Goal: Transaction & Acquisition: Purchase product/service

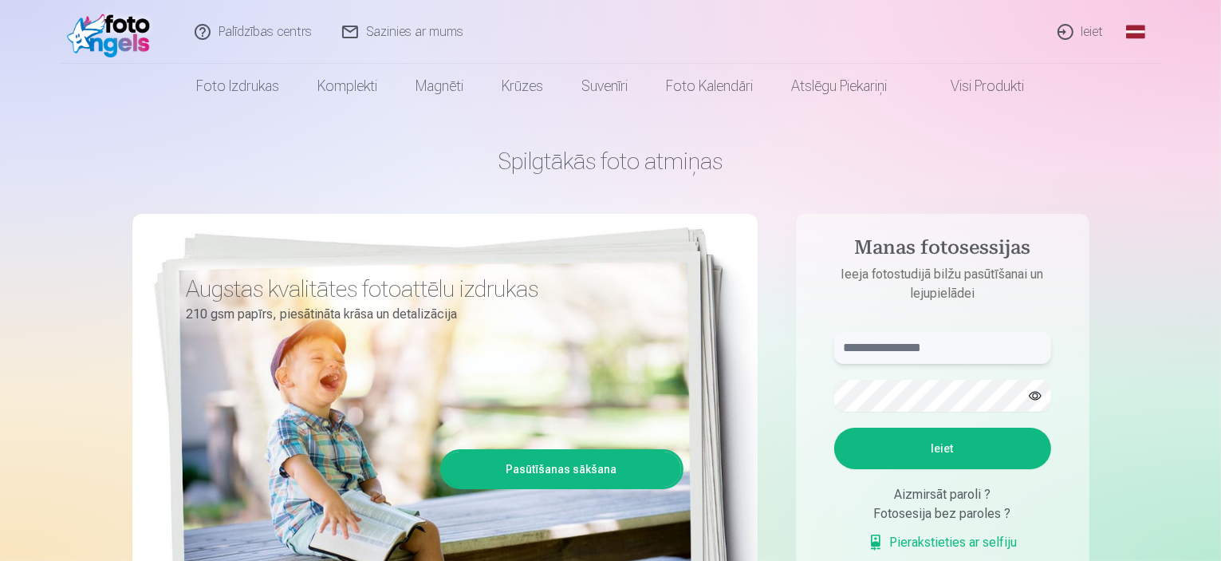
click at [939, 346] on input "text" at bounding box center [942, 348] width 217 height 32
type input "**********"
click at [908, 455] on button "Ieiet" at bounding box center [942, 447] width 217 height 41
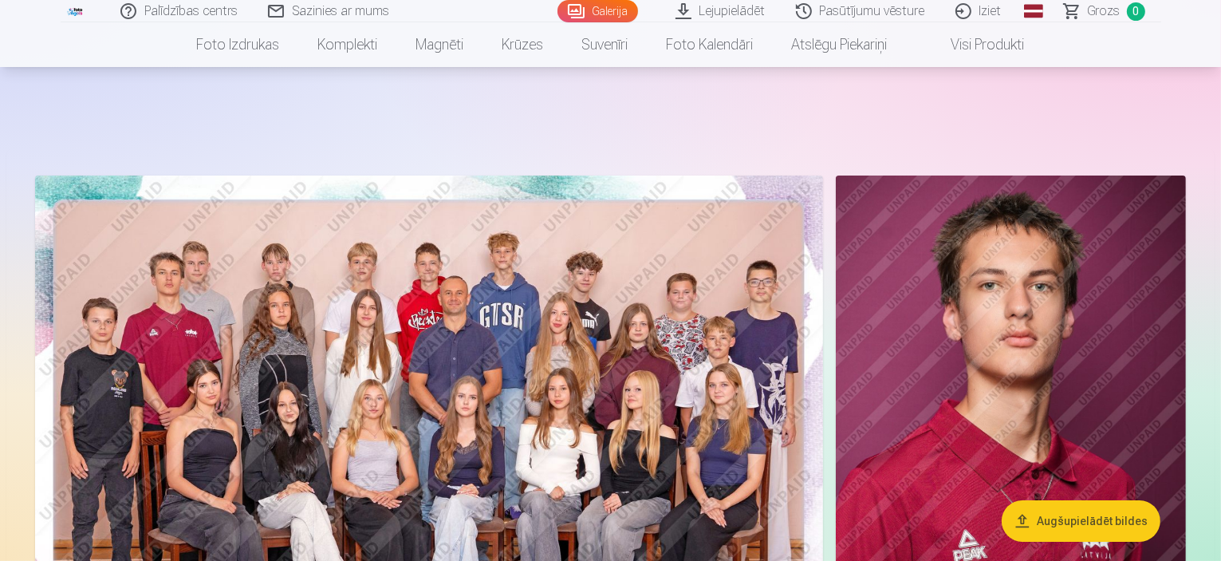
scroll to position [419, 0]
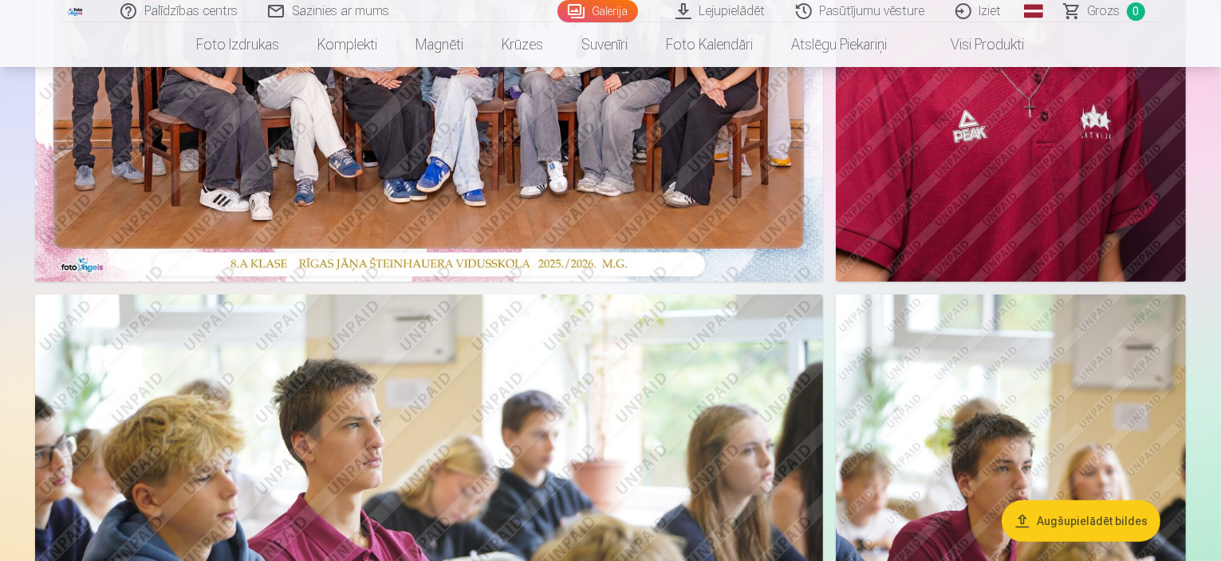
click at [1085, 522] on button "Augšupielādēt bildes" at bounding box center [1081, 520] width 159 height 41
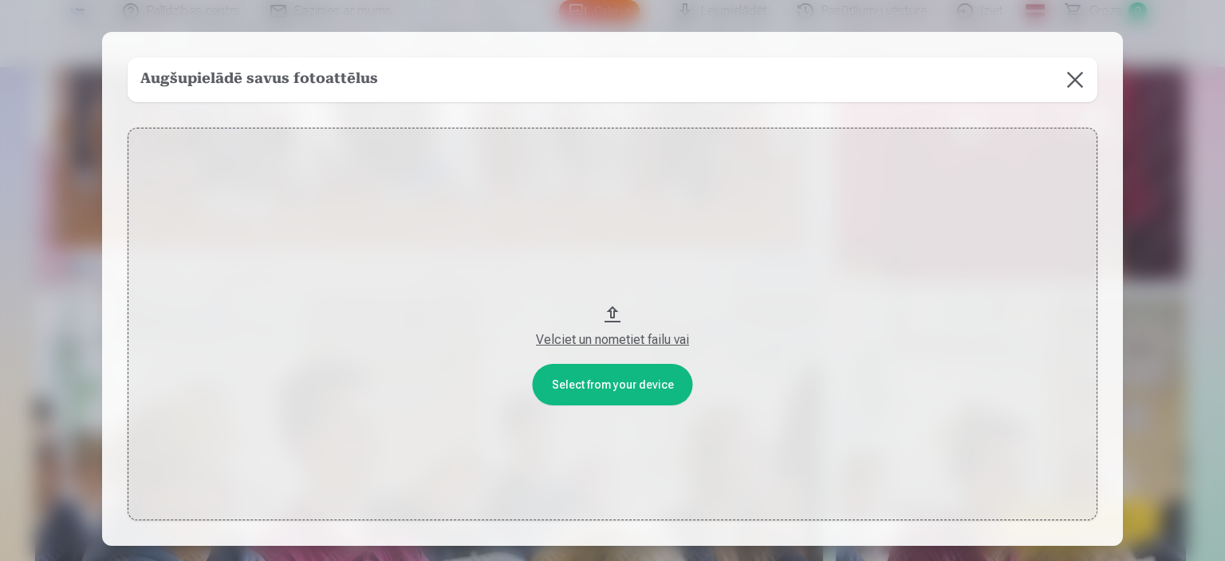
click at [1218, 77] on div at bounding box center [612, 280] width 1225 height 561
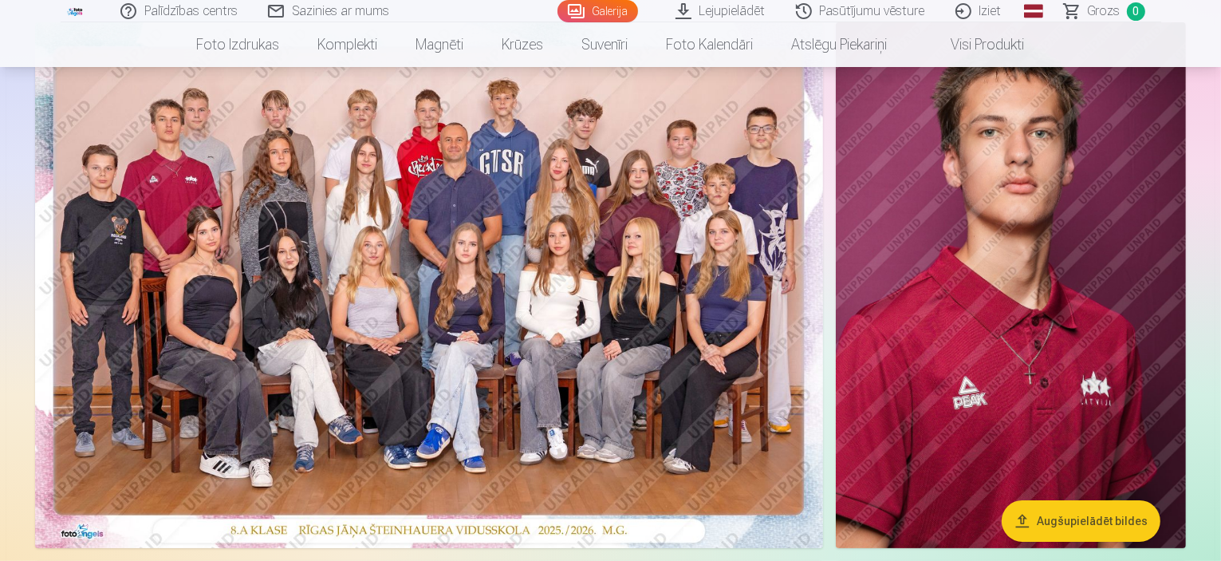
scroll to position [114, 0]
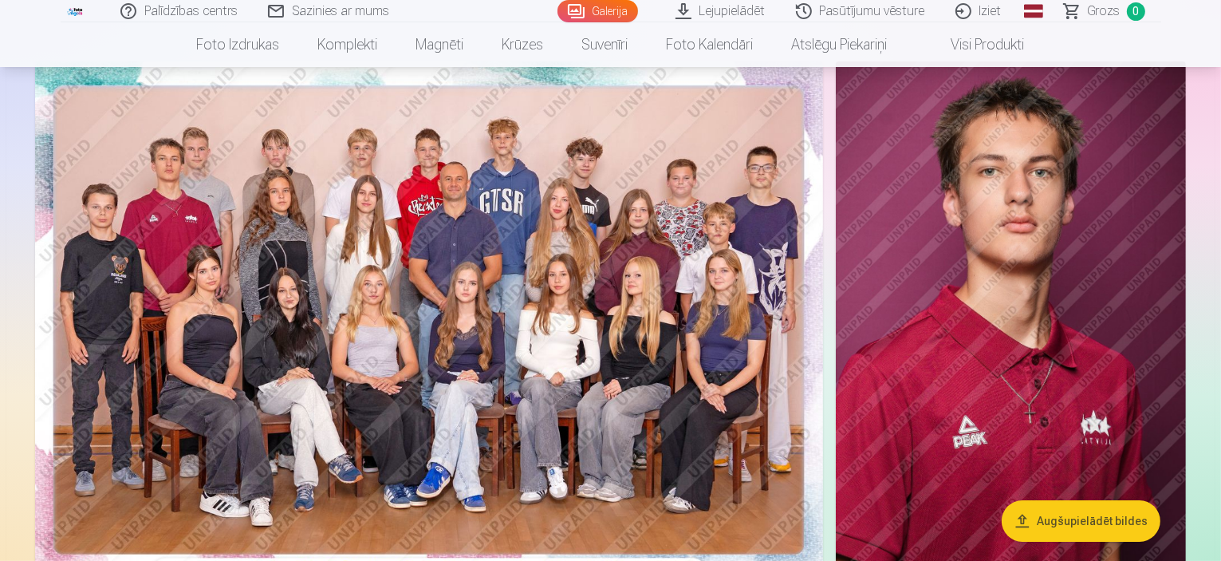
click at [597, 12] on link "Galerija" at bounding box center [597, 11] width 81 height 22
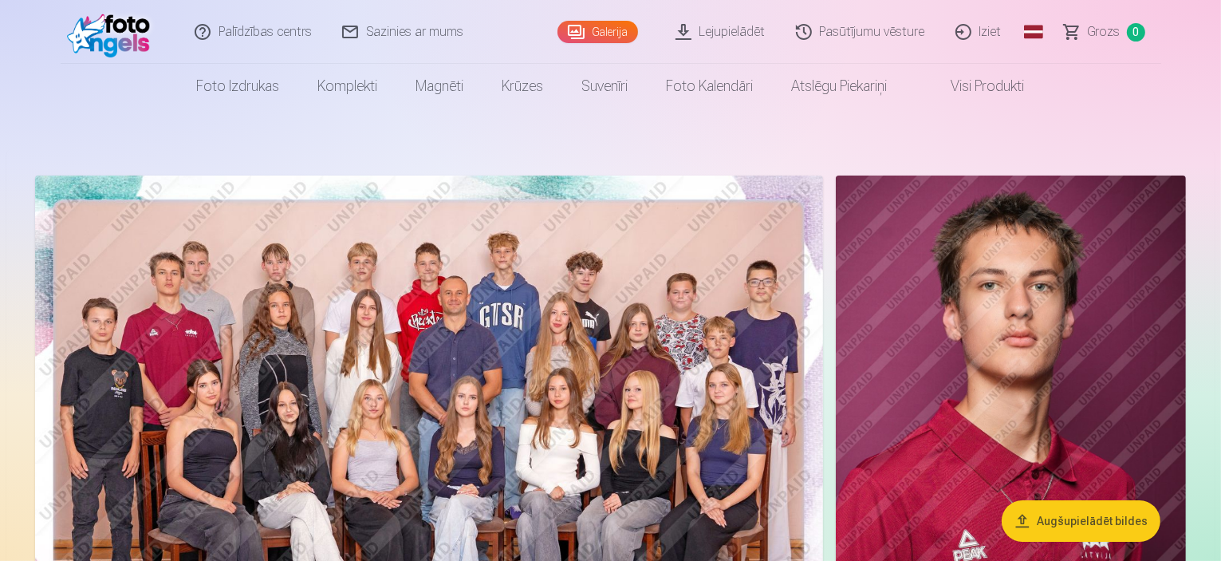
click at [422, 338] on img at bounding box center [429, 438] width 788 height 526
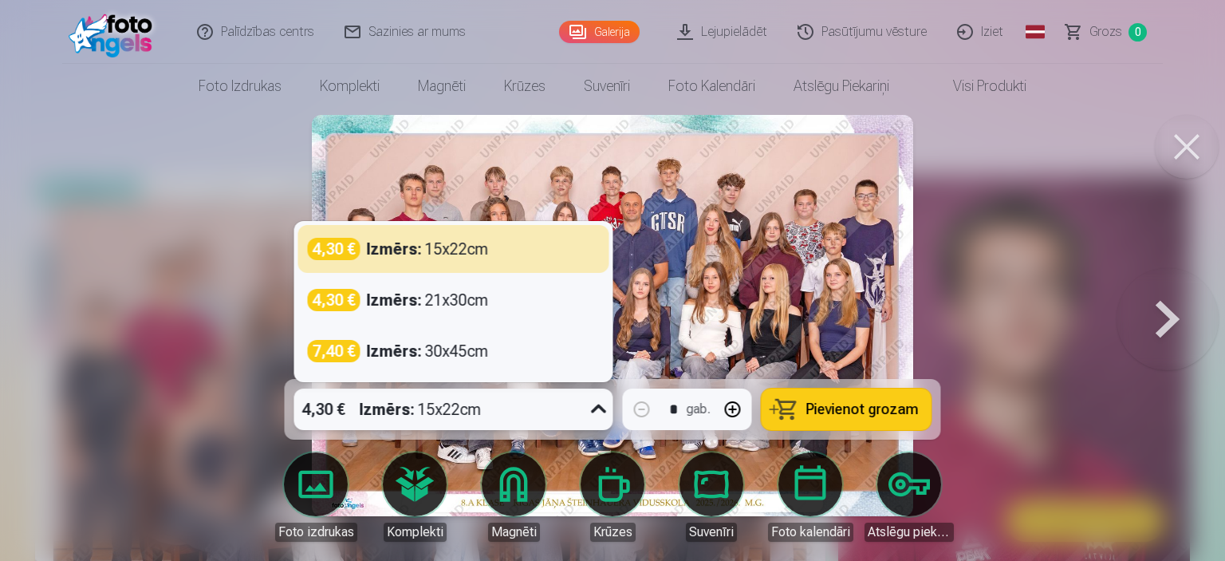
click at [603, 410] on icon at bounding box center [598, 408] width 15 height 9
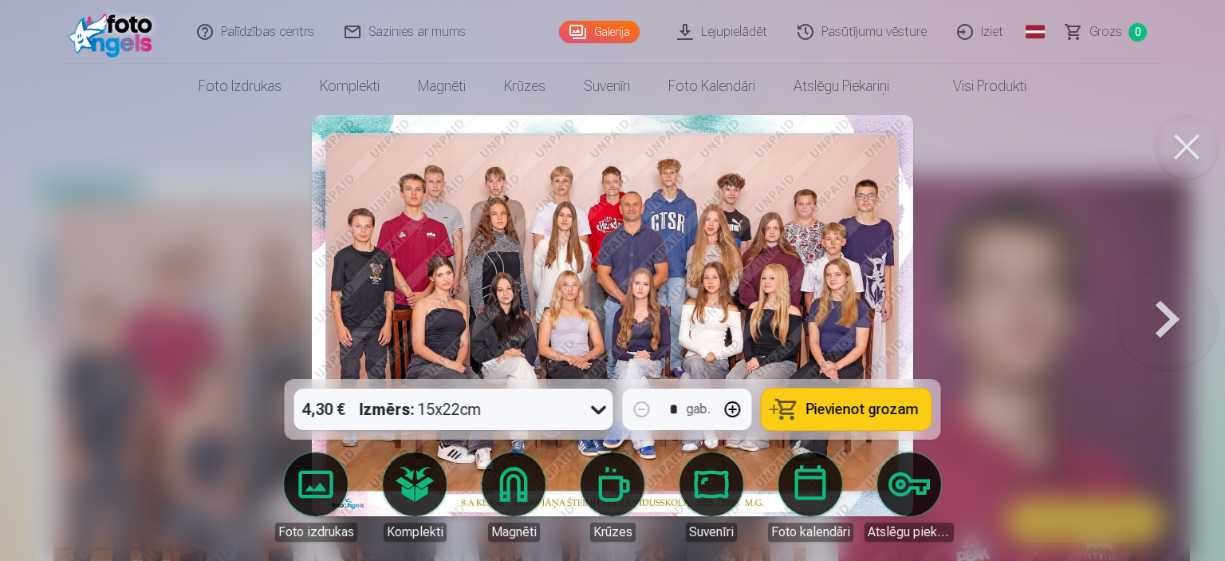
click at [870, 405] on span "Pievienot grozam" at bounding box center [862, 409] width 112 height 14
click at [1175, 313] on button at bounding box center [1167, 315] width 102 height 95
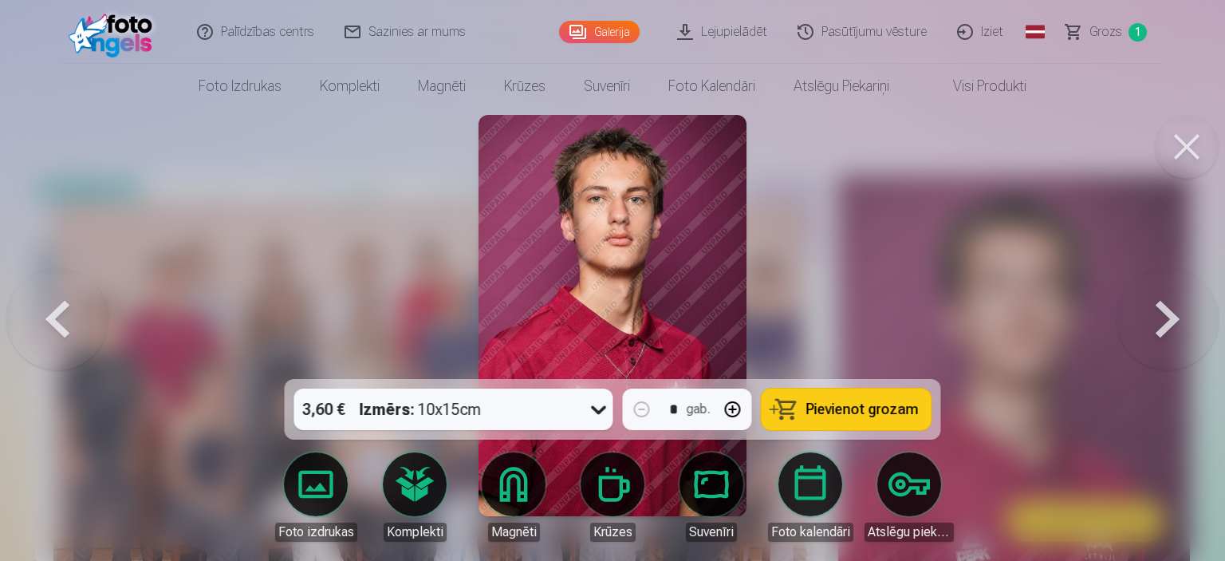
click at [1175, 313] on button at bounding box center [1167, 315] width 102 height 95
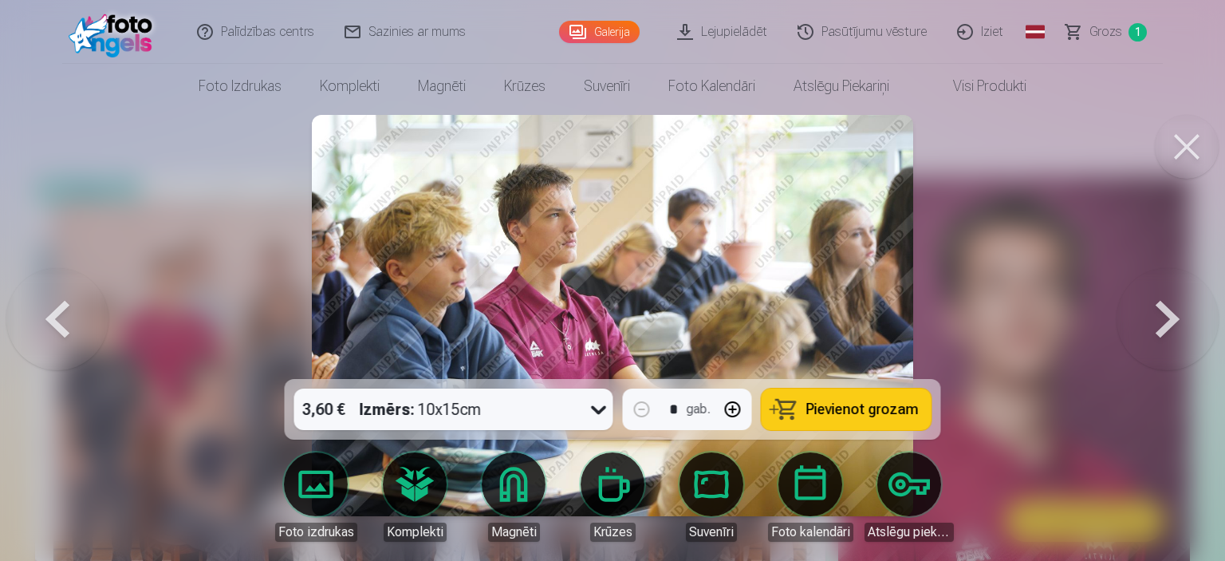
click at [1175, 313] on button at bounding box center [1167, 315] width 102 height 95
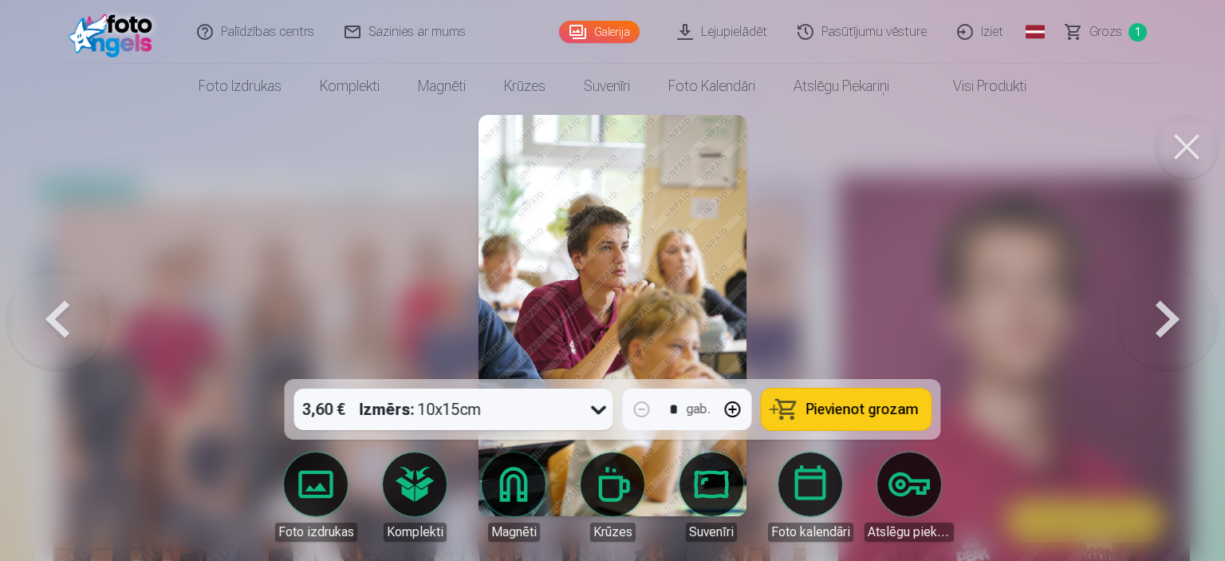
click at [1175, 313] on button at bounding box center [1167, 315] width 102 height 95
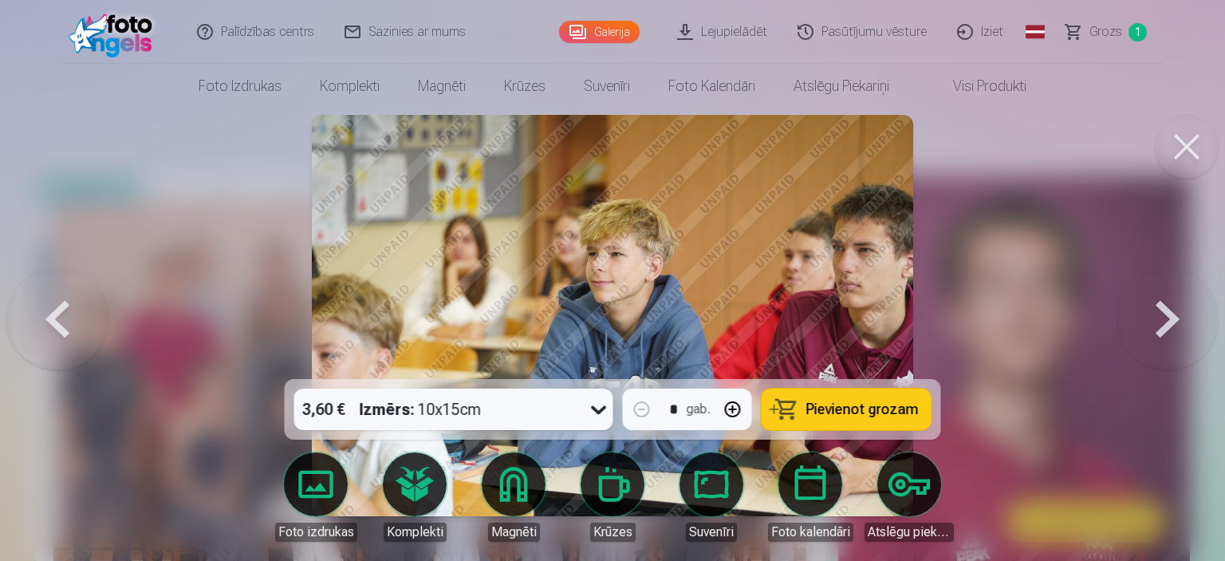
click at [1167, 315] on button at bounding box center [1167, 315] width 102 height 95
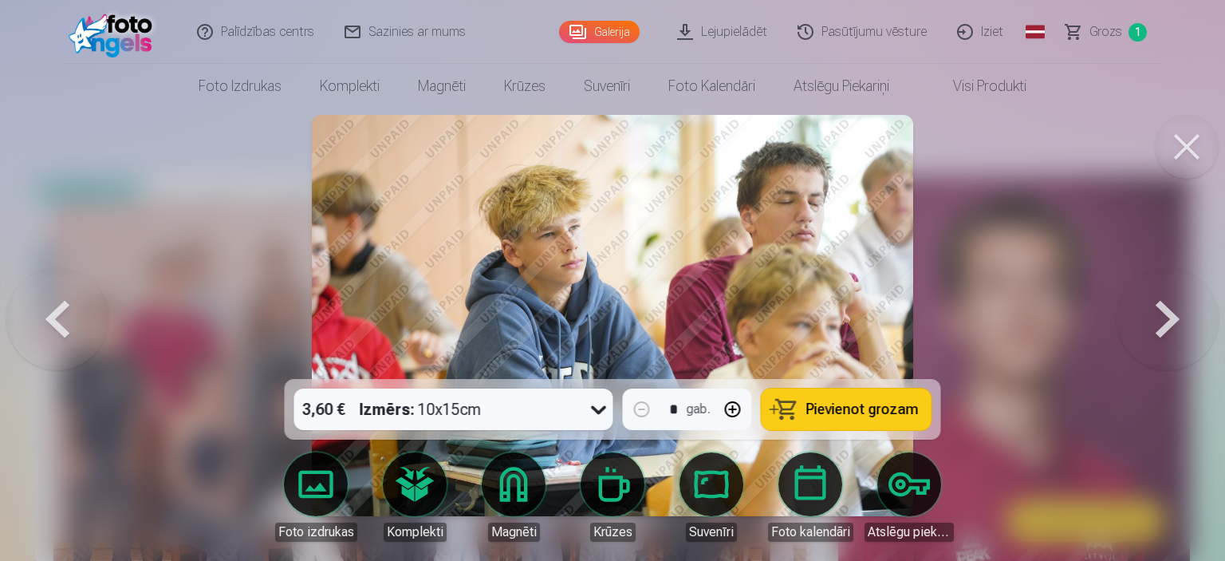
click at [1182, 149] on button at bounding box center [1187, 147] width 64 height 64
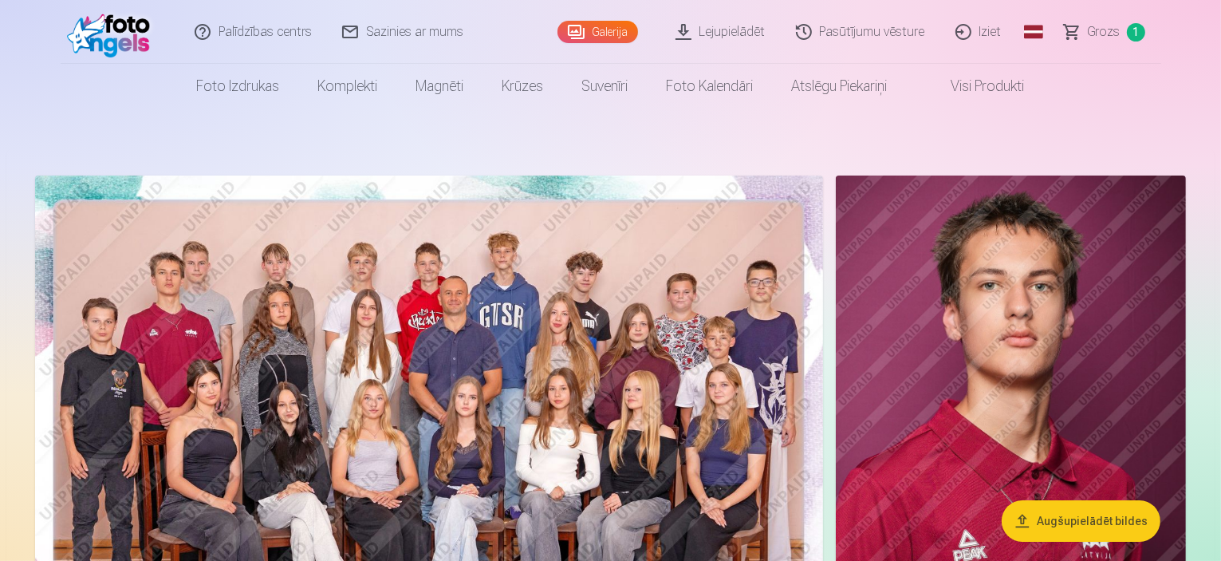
click at [998, 345] on img at bounding box center [1011, 438] width 350 height 526
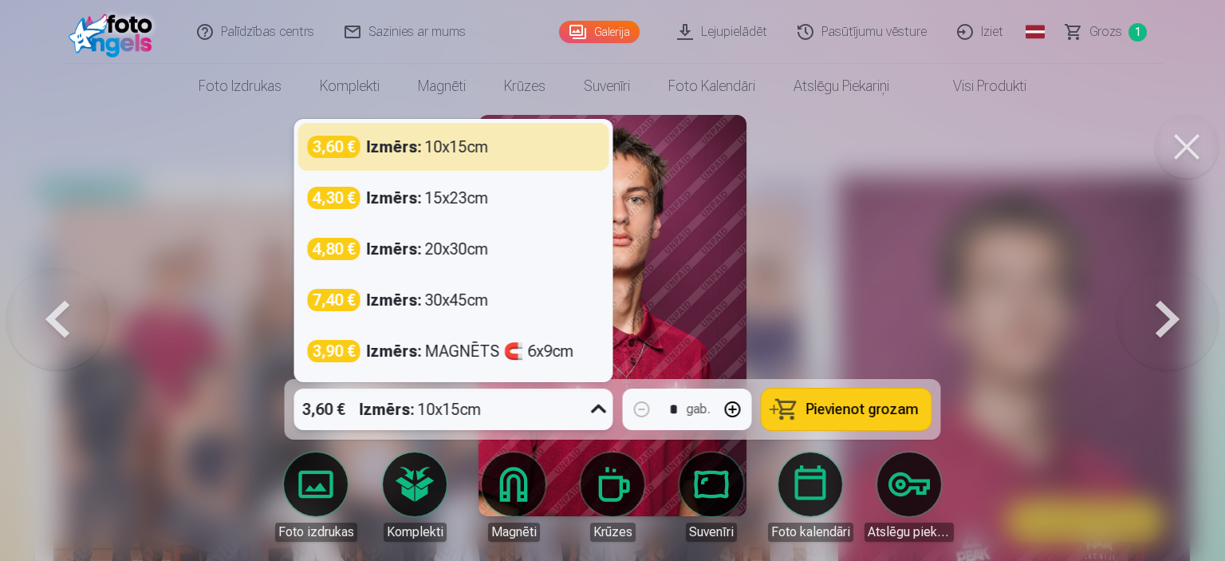
click at [604, 414] on icon at bounding box center [599, 409] width 26 height 26
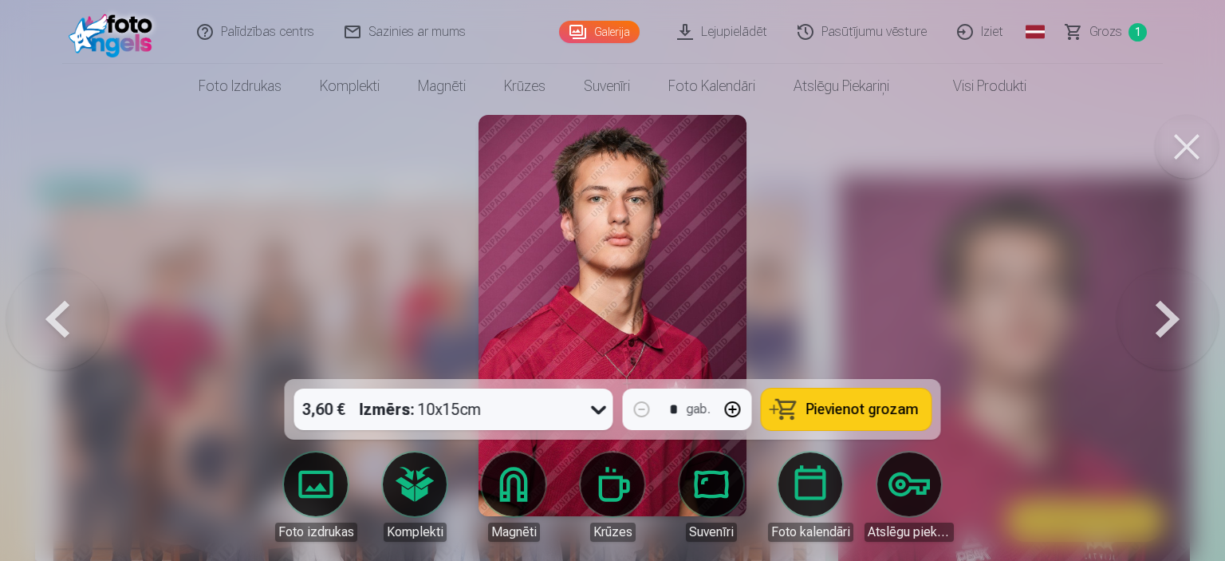
click at [1198, 424] on div at bounding box center [612, 280] width 1225 height 561
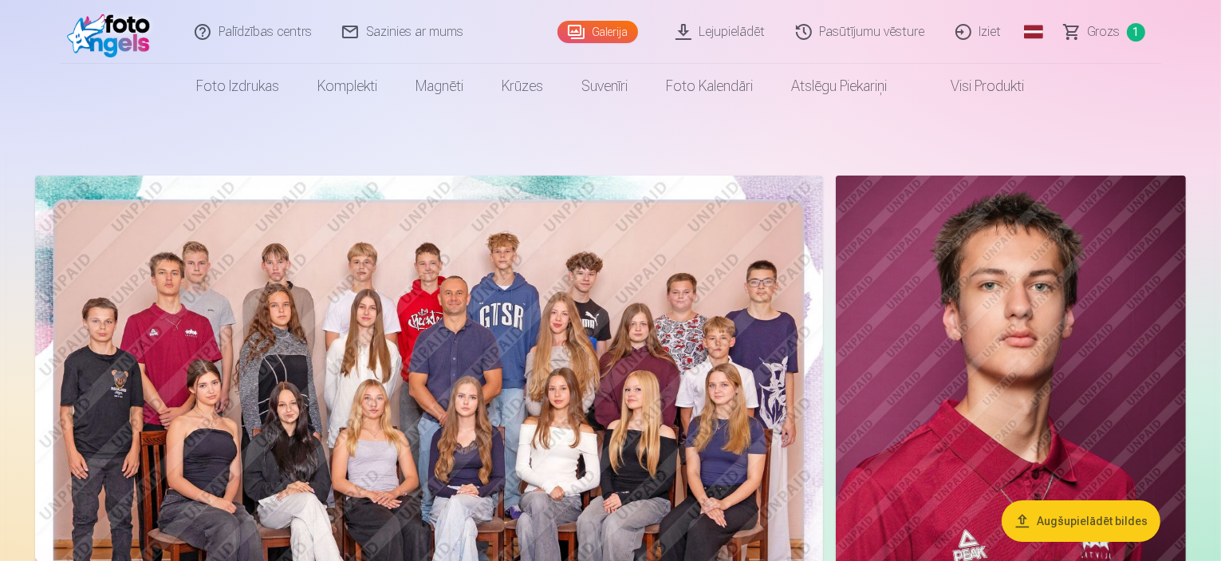
click at [910, 365] on img at bounding box center [1011, 438] width 350 height 526
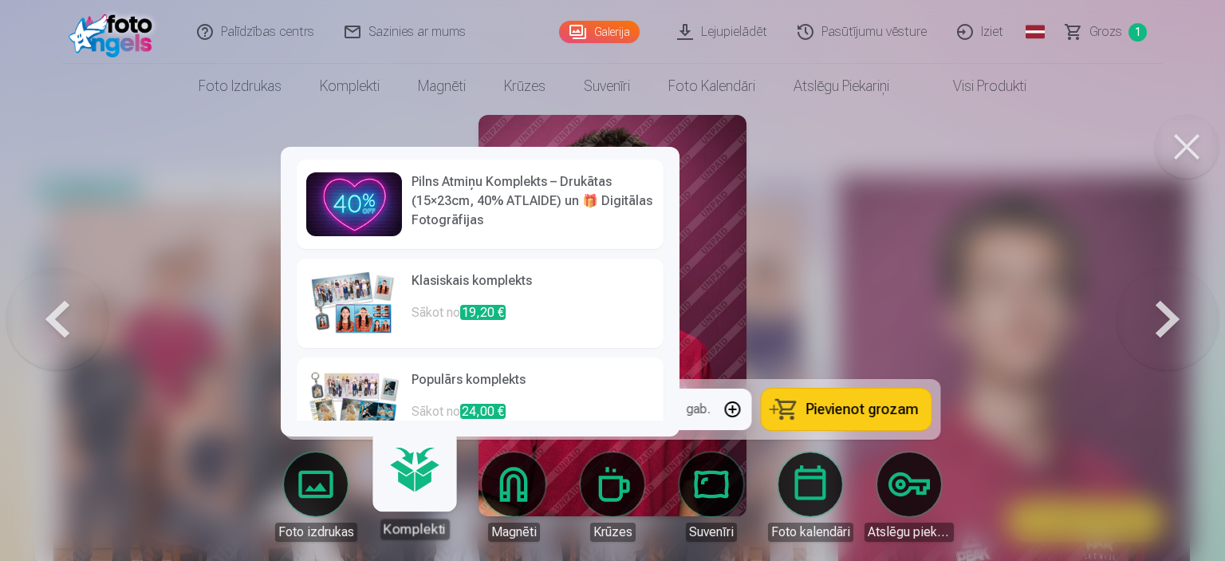
click at [427, 490] on link "Komplekti" at bounding box center [414, 490] width 98 height 98
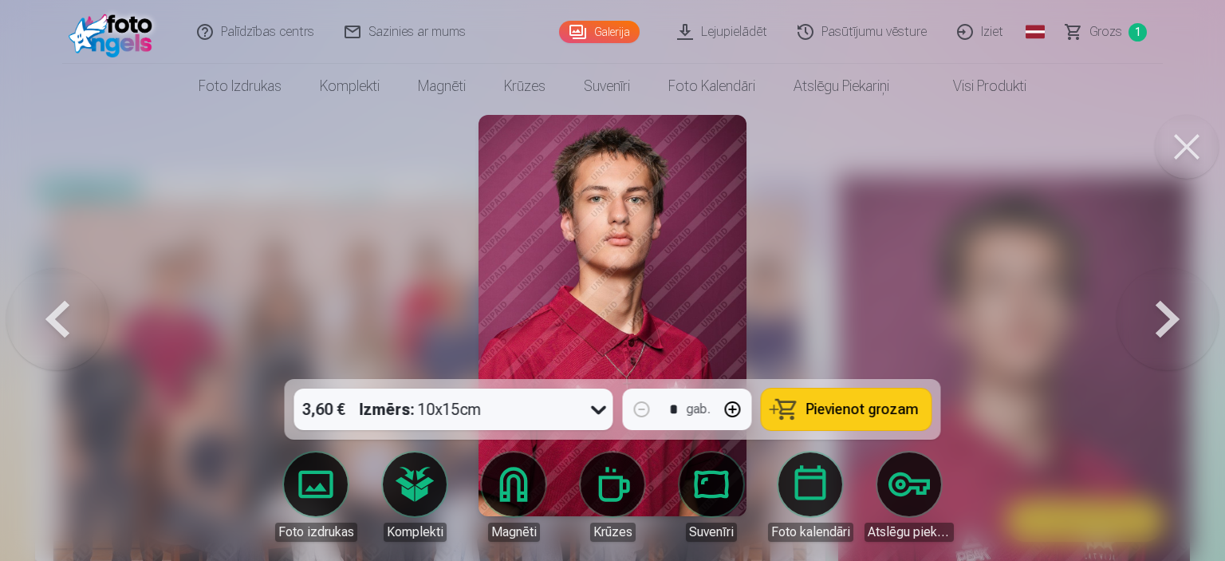
click at [907, 226] on div at bounding box center [612, 280] width 1225 height 561
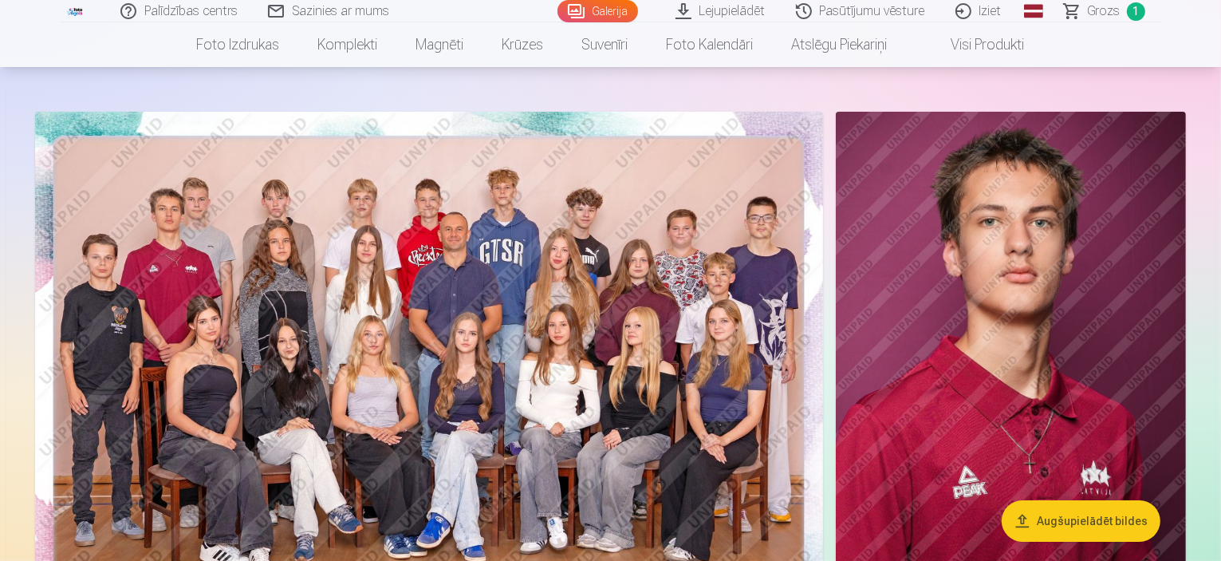
scroll to position [96, 0]
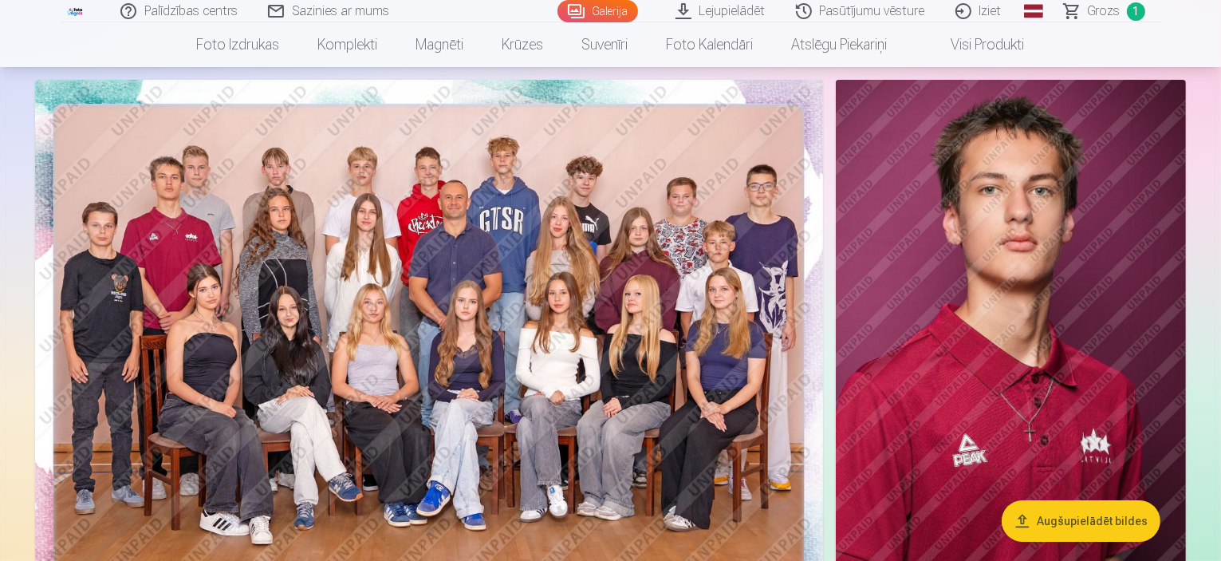
click at [1089, 232] on img at bounding box center [1011, 343] width 350 height 526
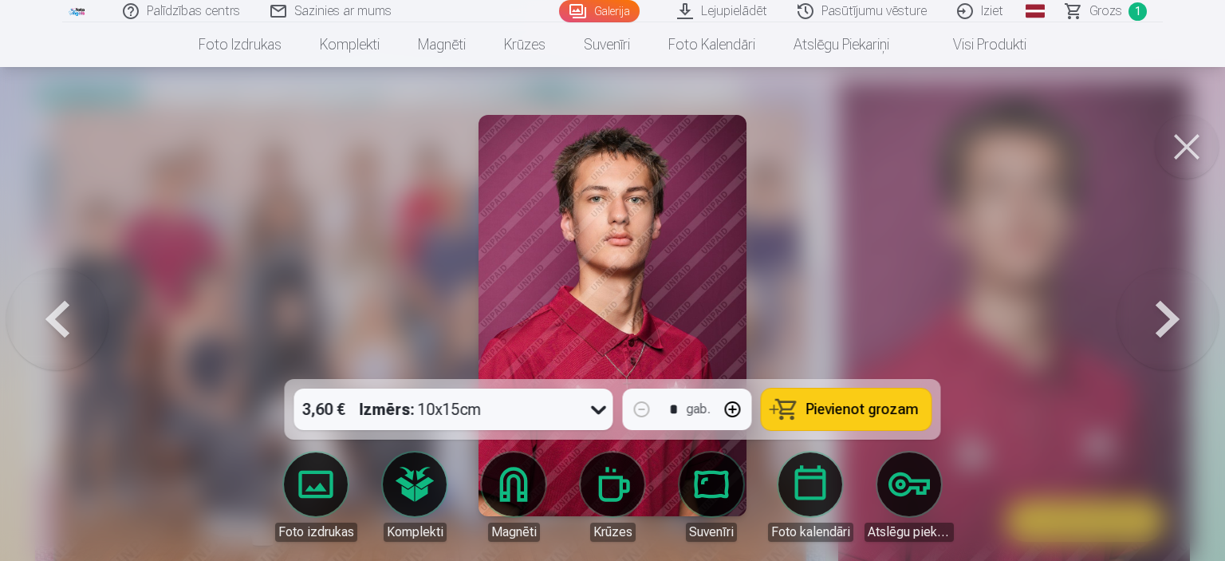
click at [830, 408] on span "Pievienot grozam" at bounding box center [862, 409] width 112 height 14
click at [1168, 316] on button at bounding box center [1167, 315] width 102 height 95
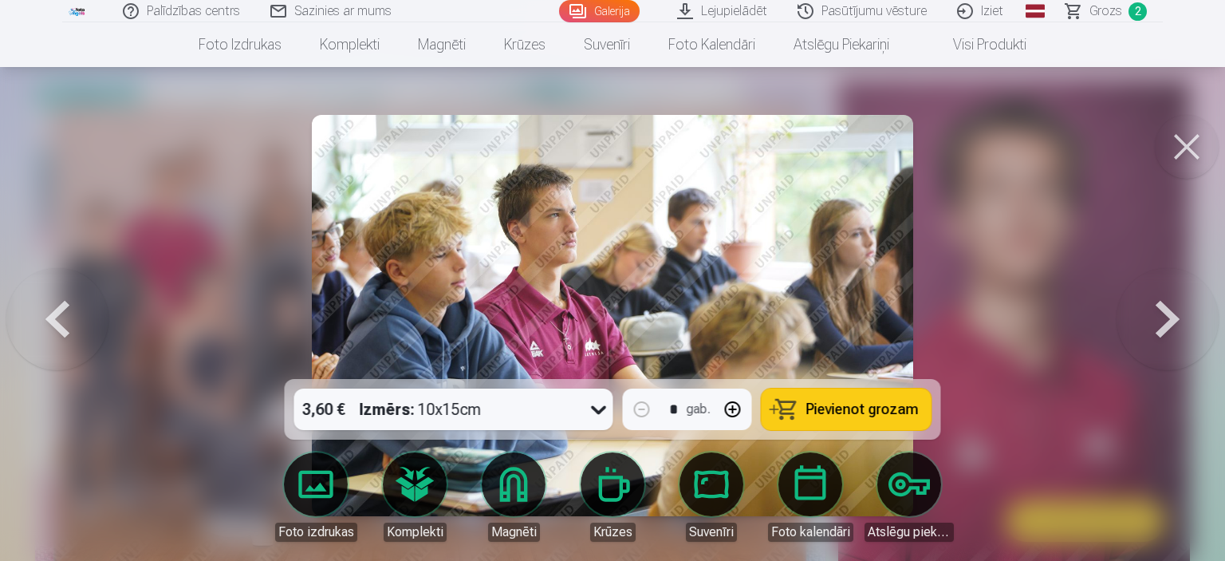
click at [1168, 316] on button at bounding box center [1167, 315] width 102 height 95
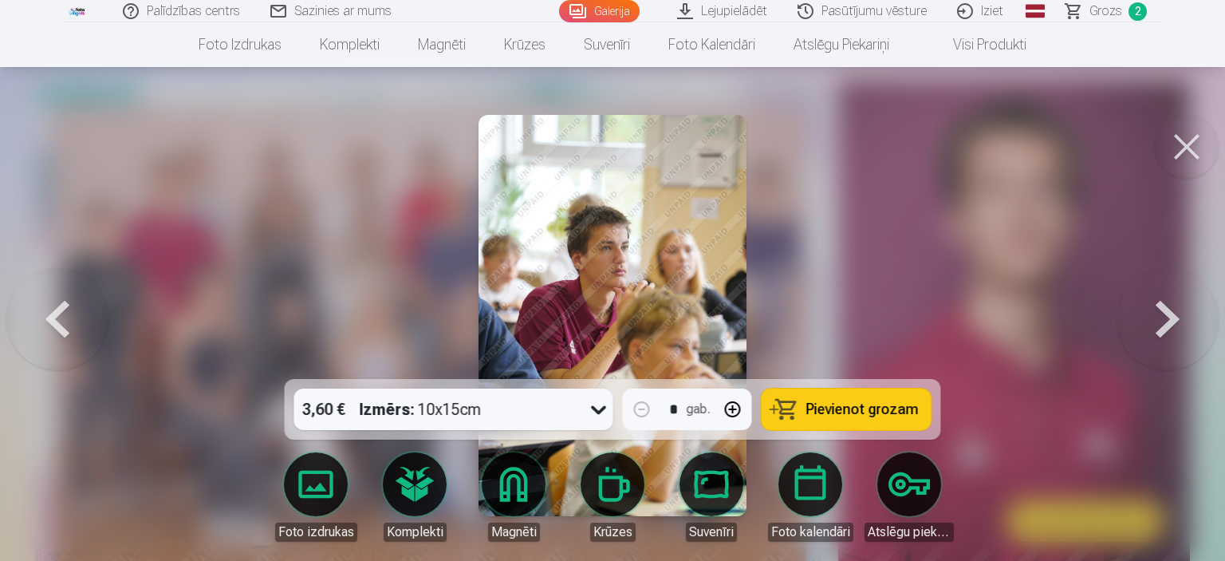
click at [1168, 316] on button at bounding box center [1167, 315] width 102 height 95
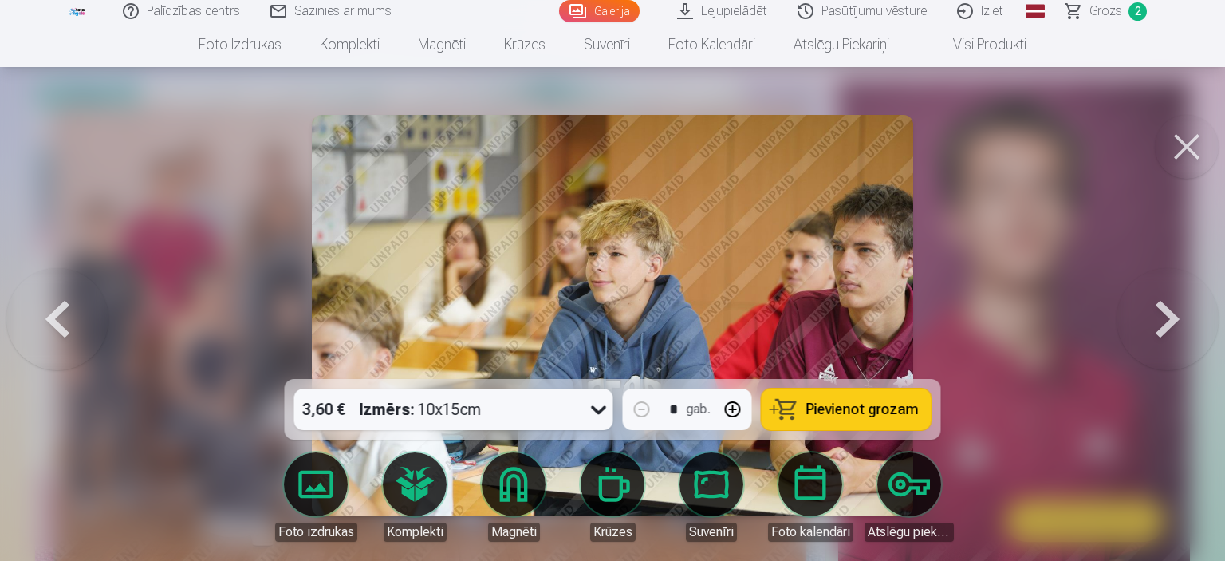
click at [1168, 316] on button at bounding box center [1167, 315] width 102 height 95
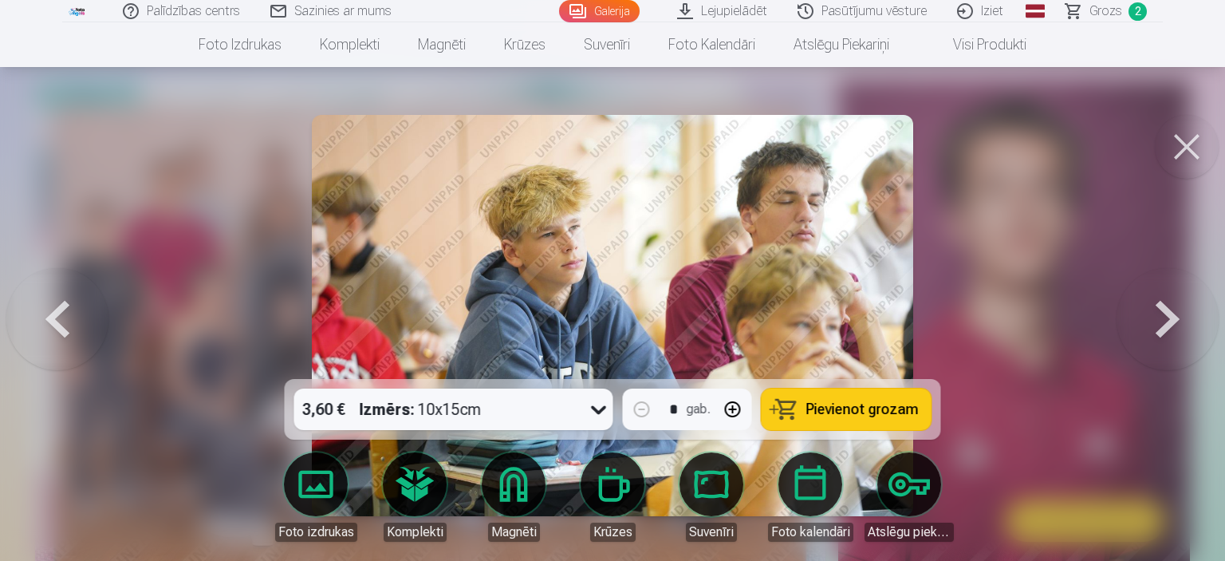
click at [1168, 316] on button at bounding box center [1167, 315] width 102 height 95
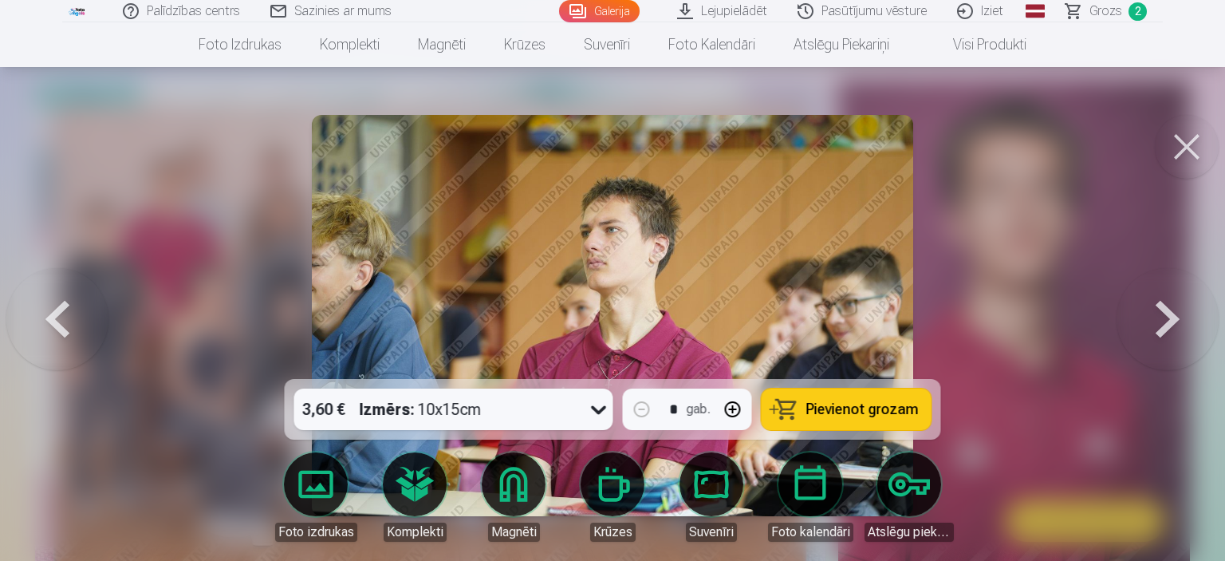
click at [1168, 316] on button at bounding box center [1167, 315] width 102 height 95
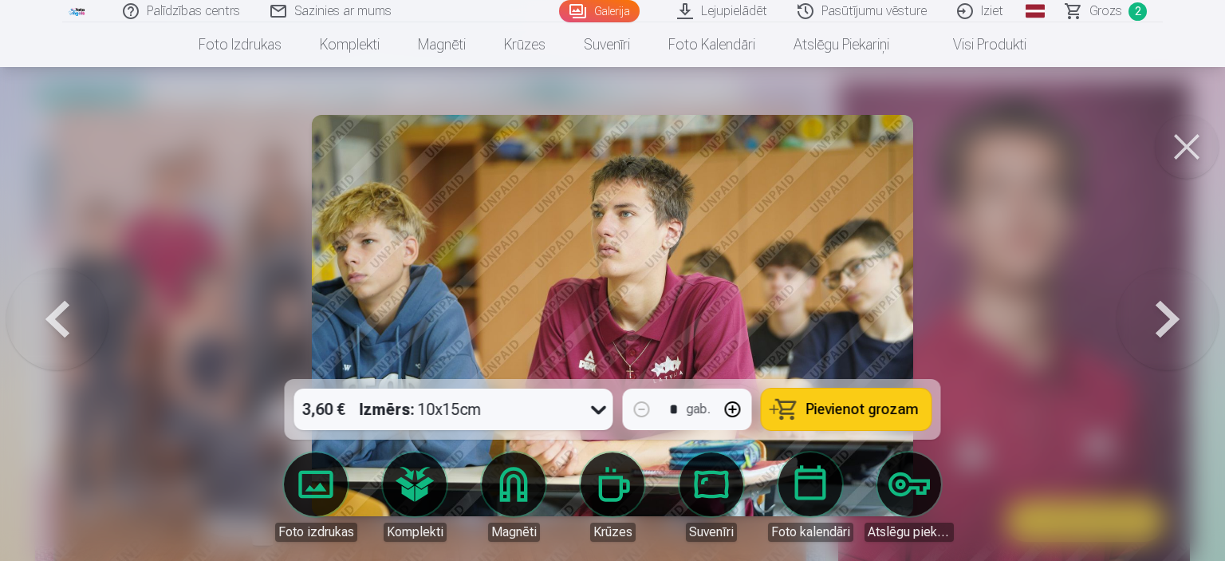
click at [855, 414] on span "Pievienot grozam" at bounding box center [862, 409] width 112 height 14
click at [1165, 325] on button at bounding box center [1167, 315] width 102 height 95
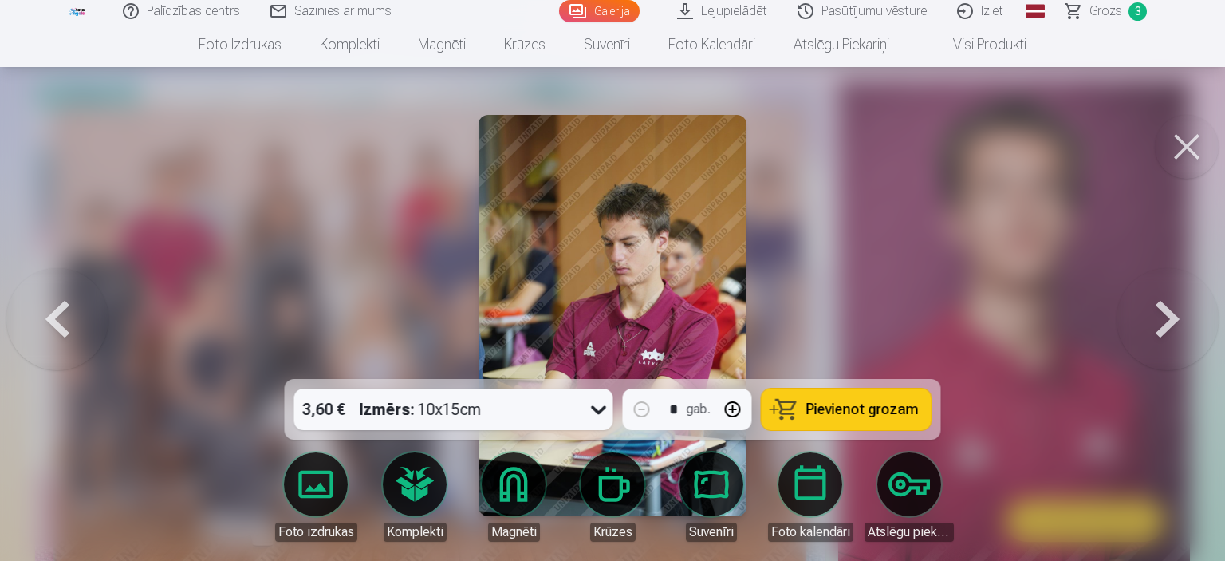
click at [1165, 325] on button at bounding box center [1167, 315] width 102 height 95
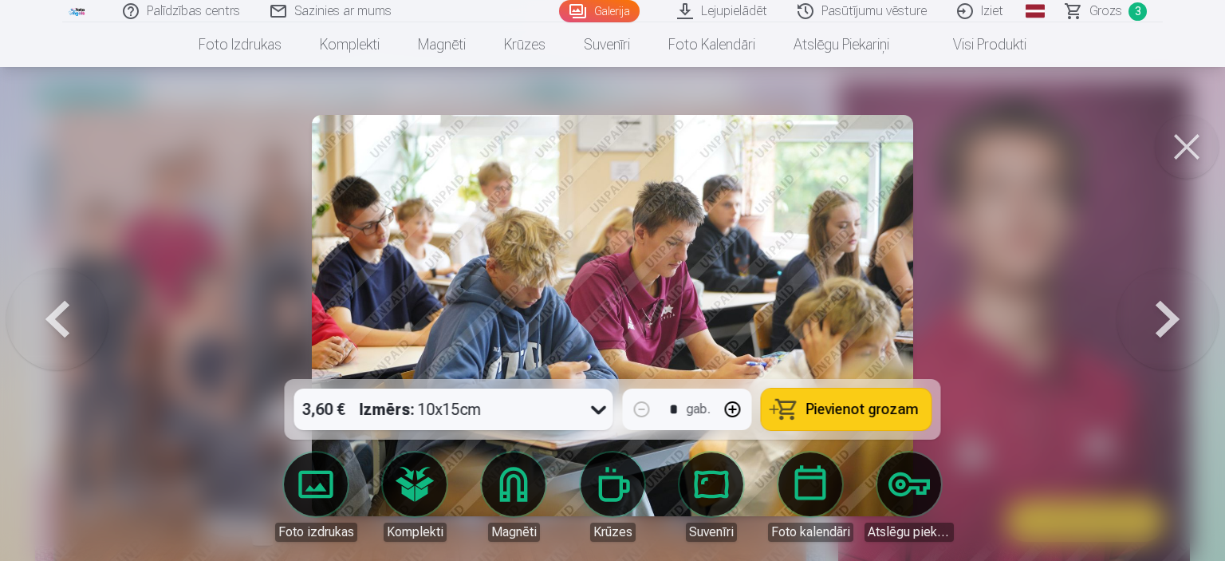
click at [1165, 325] on button at bounding box center [1167, 315] width 102 height 95
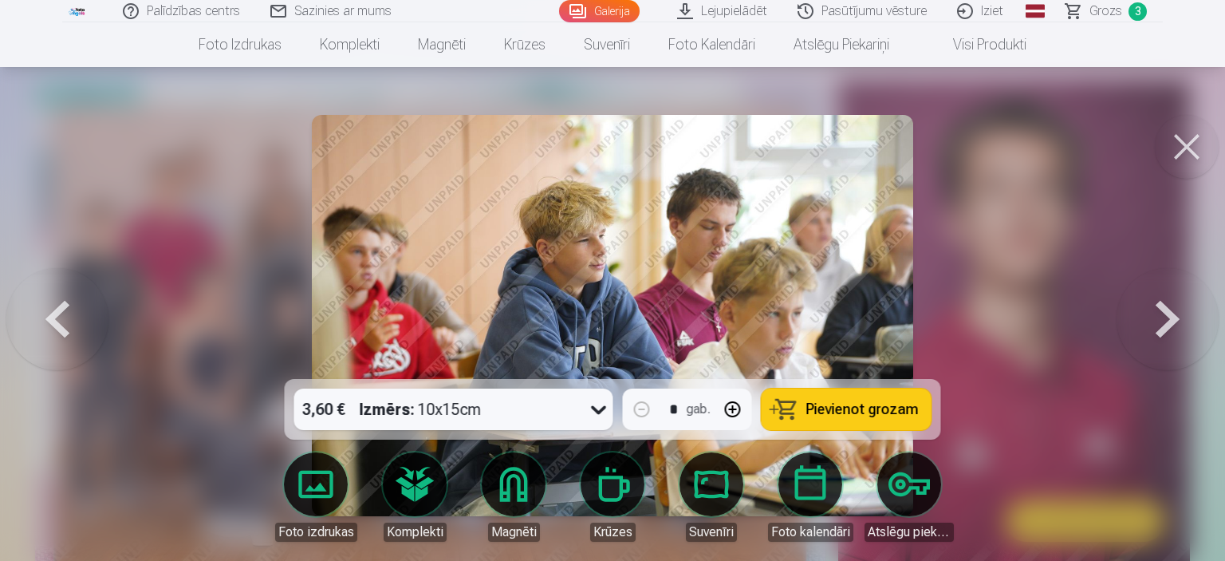
click at [1165, 325] on button at bounding box center [1167, 315] width 102 height 95
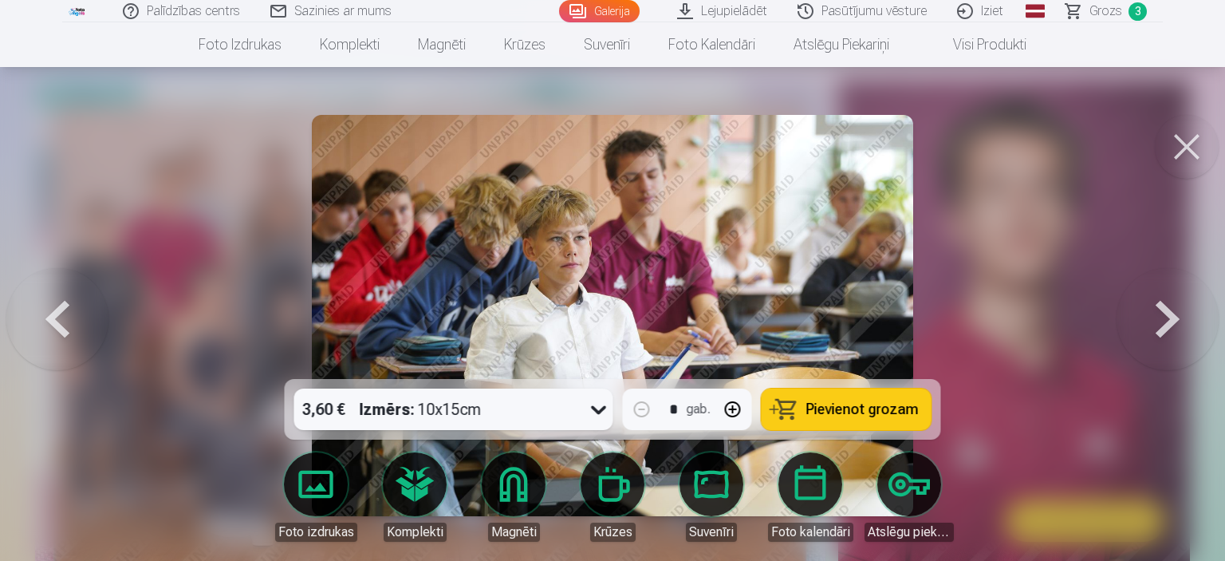
click at [1165, 325] on button at bounding box center [1167, 315] width 102 height 95
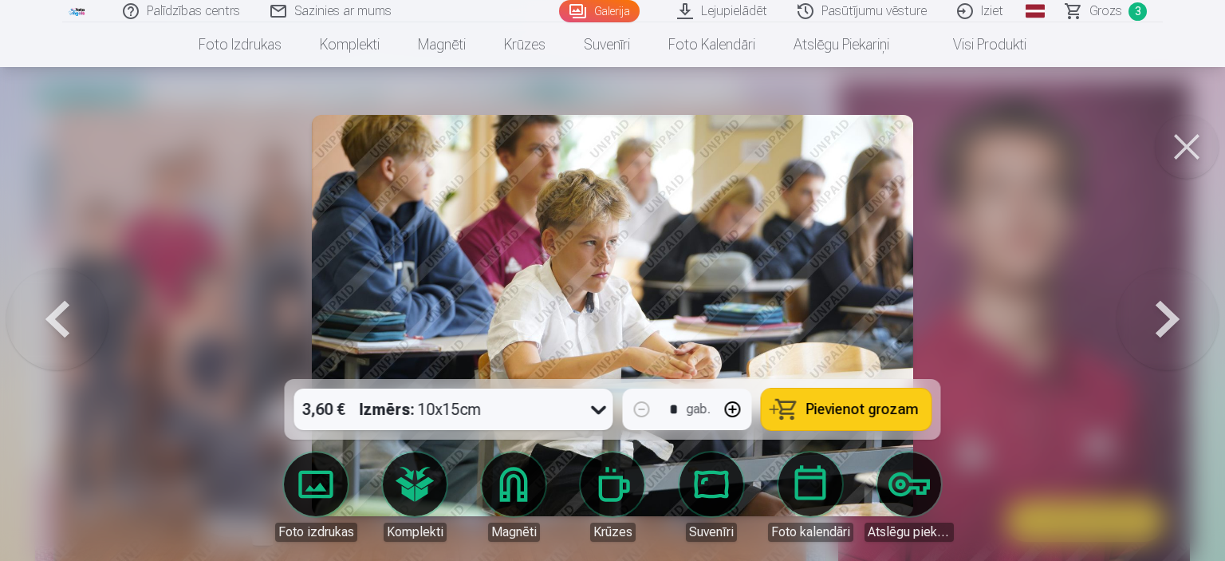
click at [1165, 325] on button at bounding box center [1167, 315] width 102 height 95
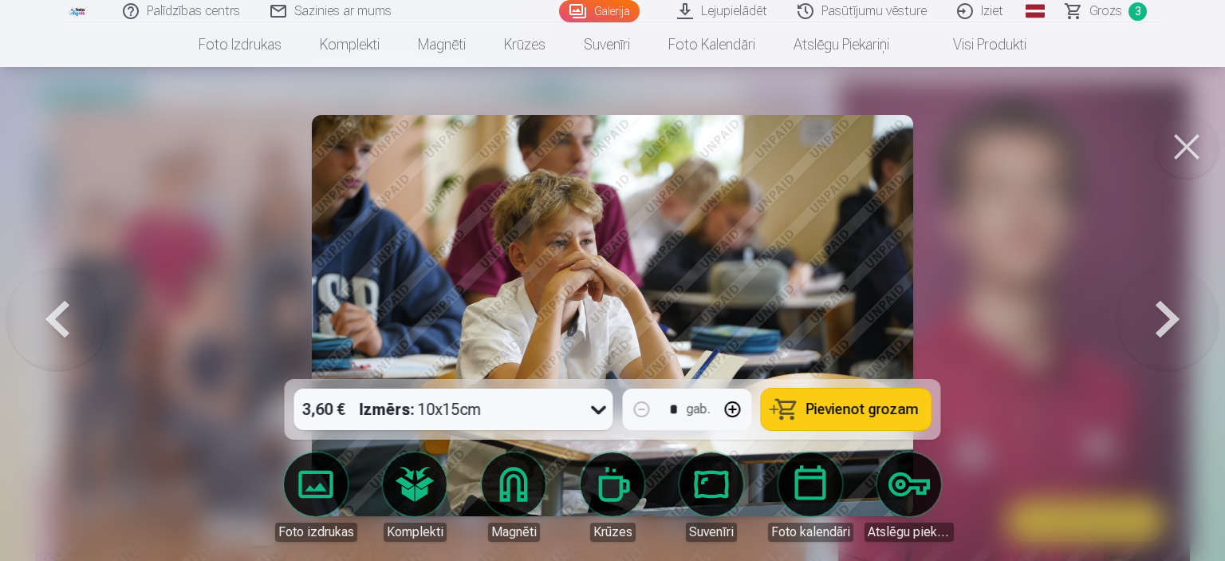
click at [1165, 325] on button at bounding box center [1167, 315] width 102 height 95
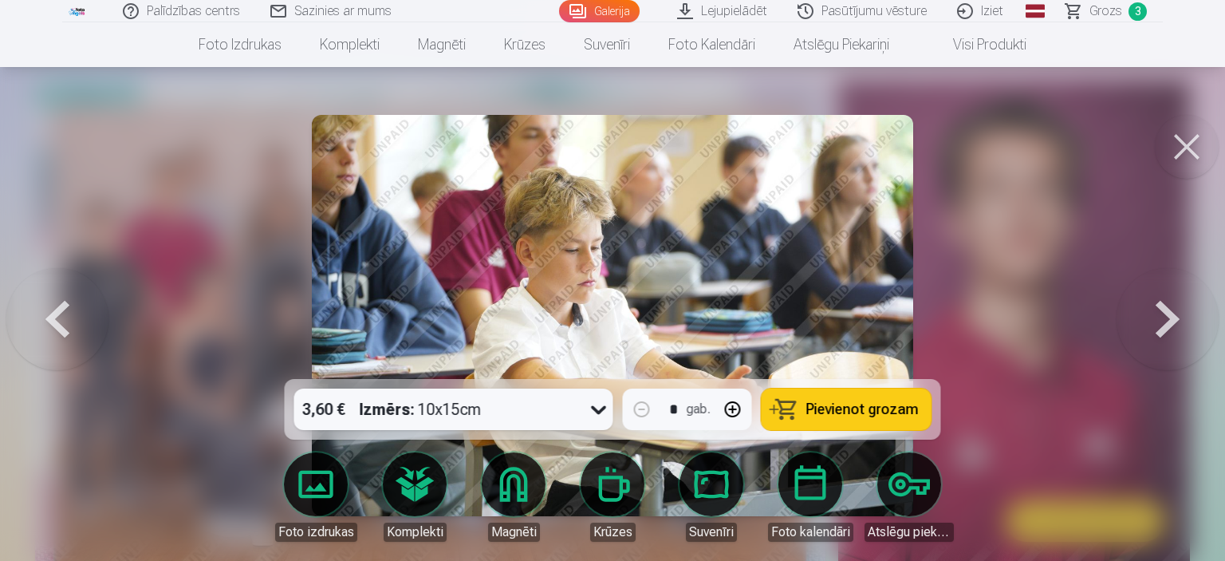
click at [1165, 325] on button at bounding box center [1167, 315] width 102 height 95
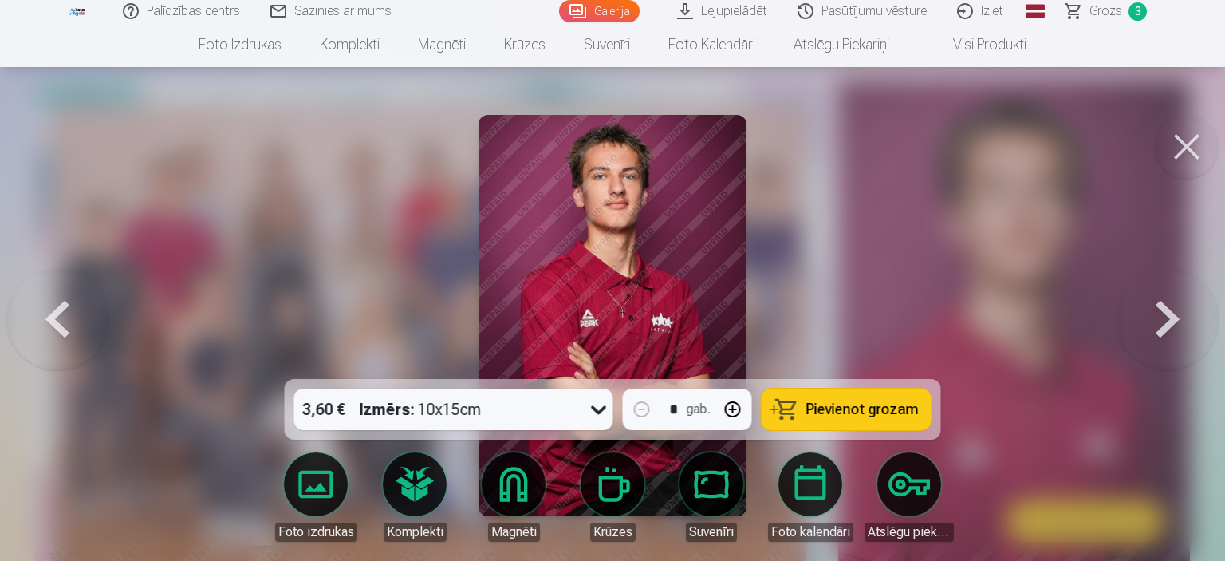
click at [1165, 325] on button at bounding box center [1167, 315] width 102 height 95
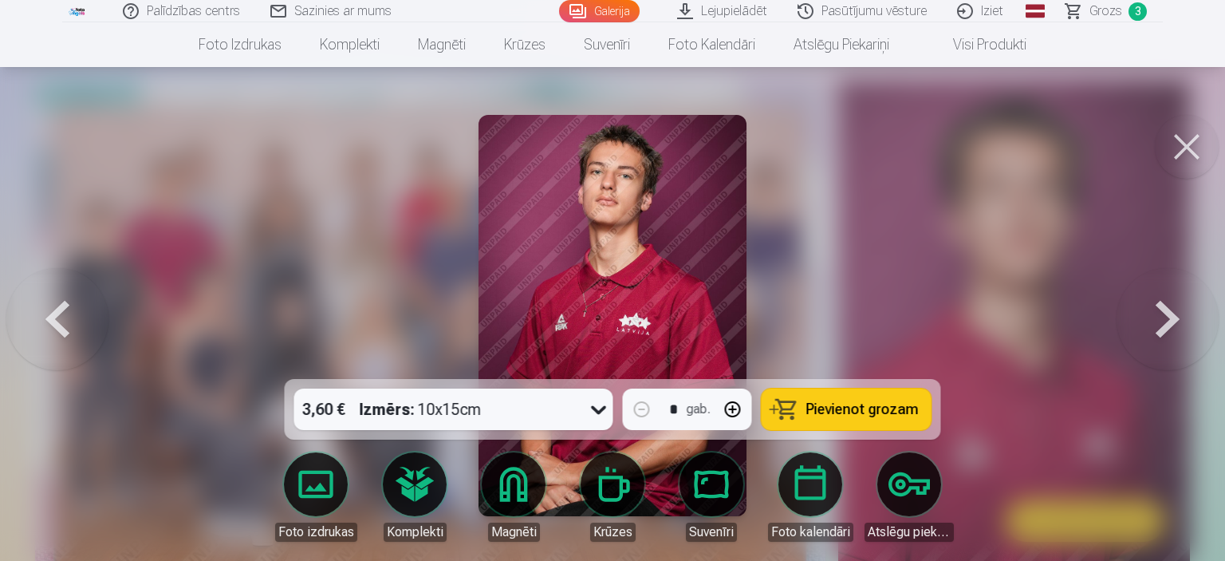
click at [1165, 325] on button at bounding box center [1167, 315] width 102 height 95
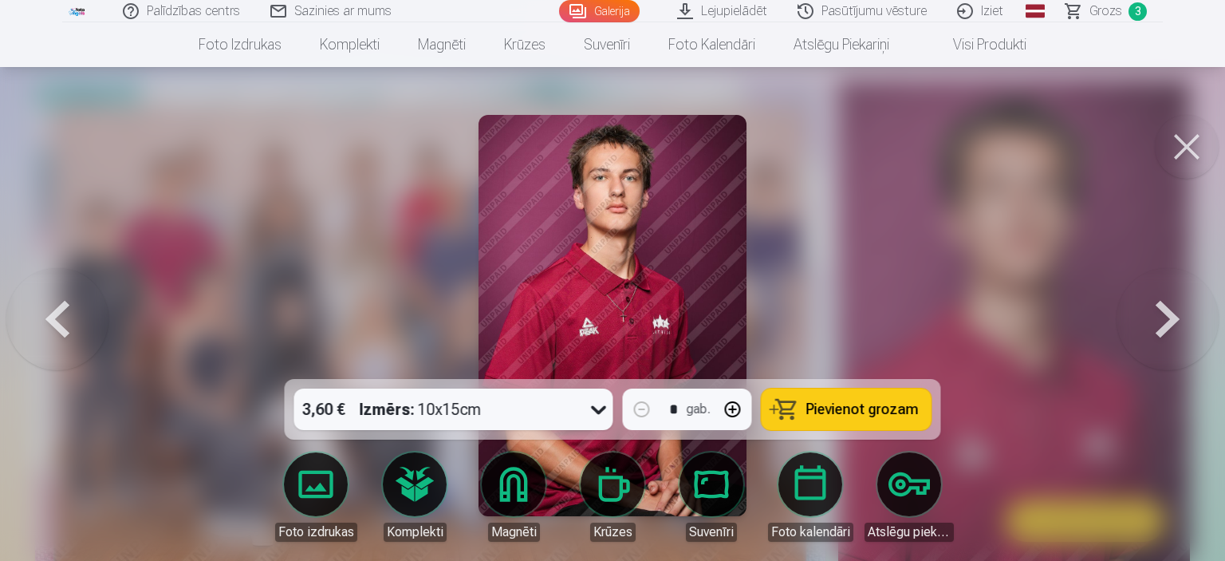
click at [1165, 325] on button at bounding box center [1167, 315] width 102 height 95
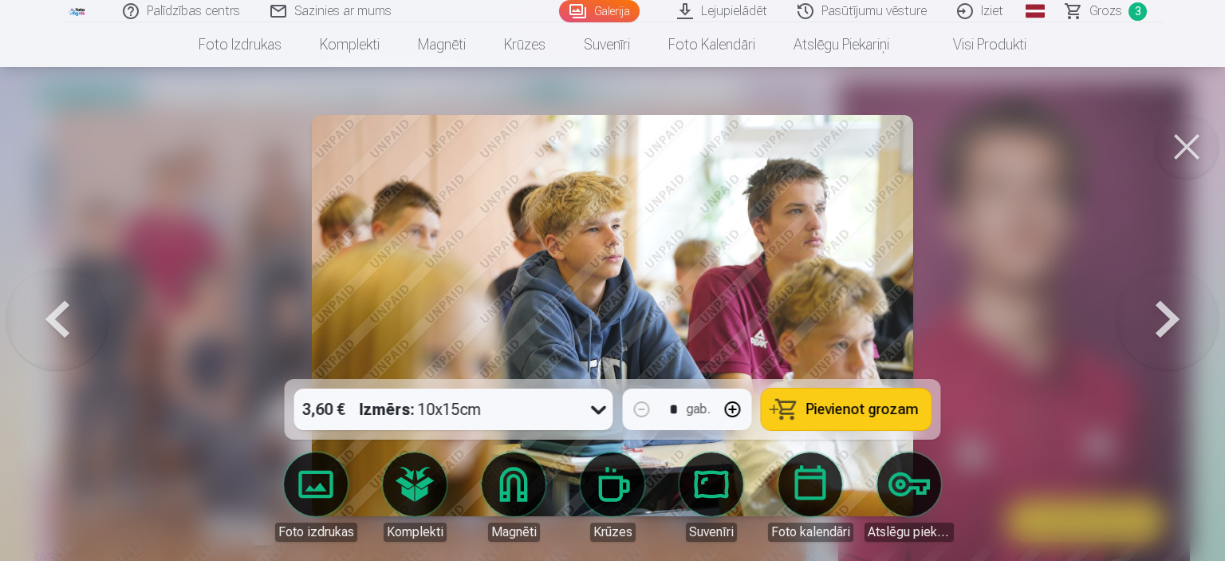
click at [1165, 325] on button at bounding box center [1167, 315] width 102 height 95
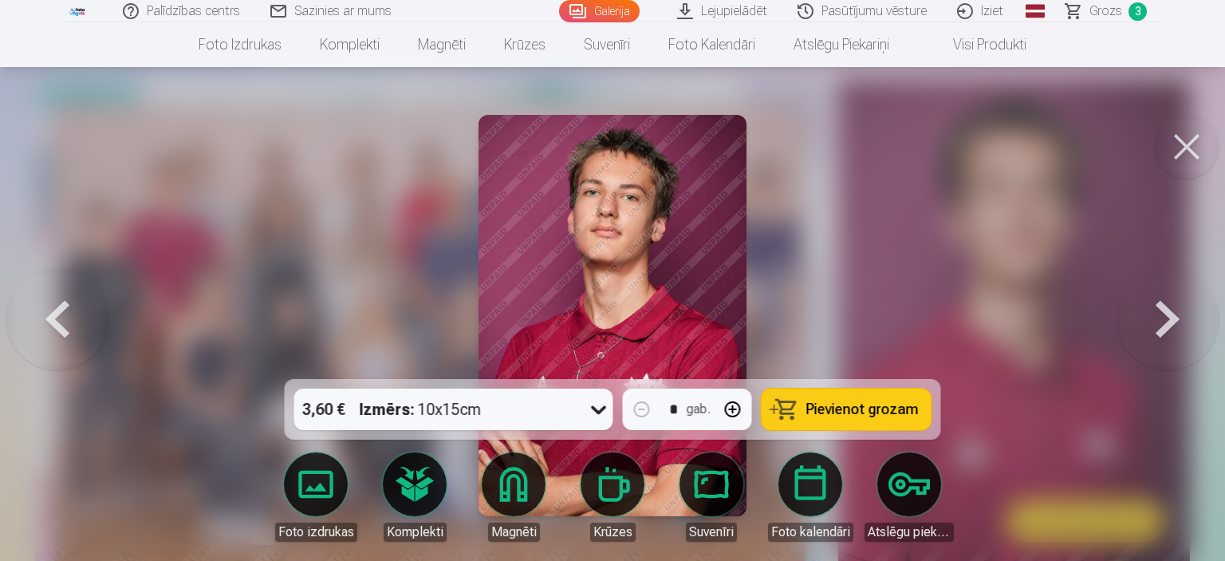
click at [1165, 325] on button at bounding box center [1167, 315] width 102 height 95
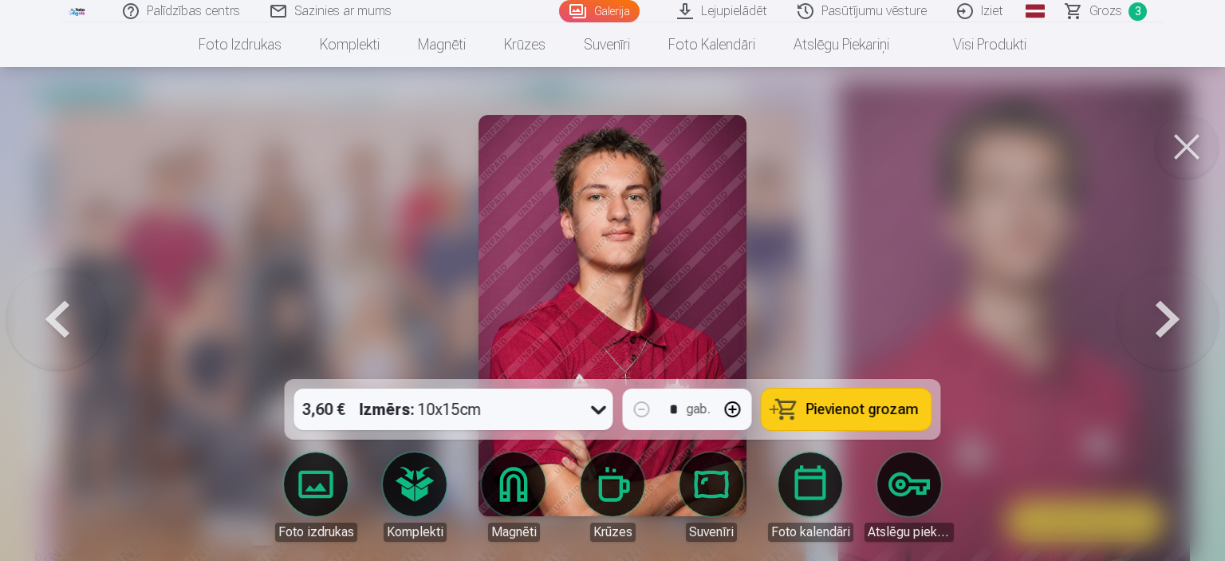
click at [809, 410] on span "Pievienot grozam" at bounding box center [862, 409] width 112 height 14
click at [1156, 328] on button at bounding box center [1167, 315] width 102 height 95
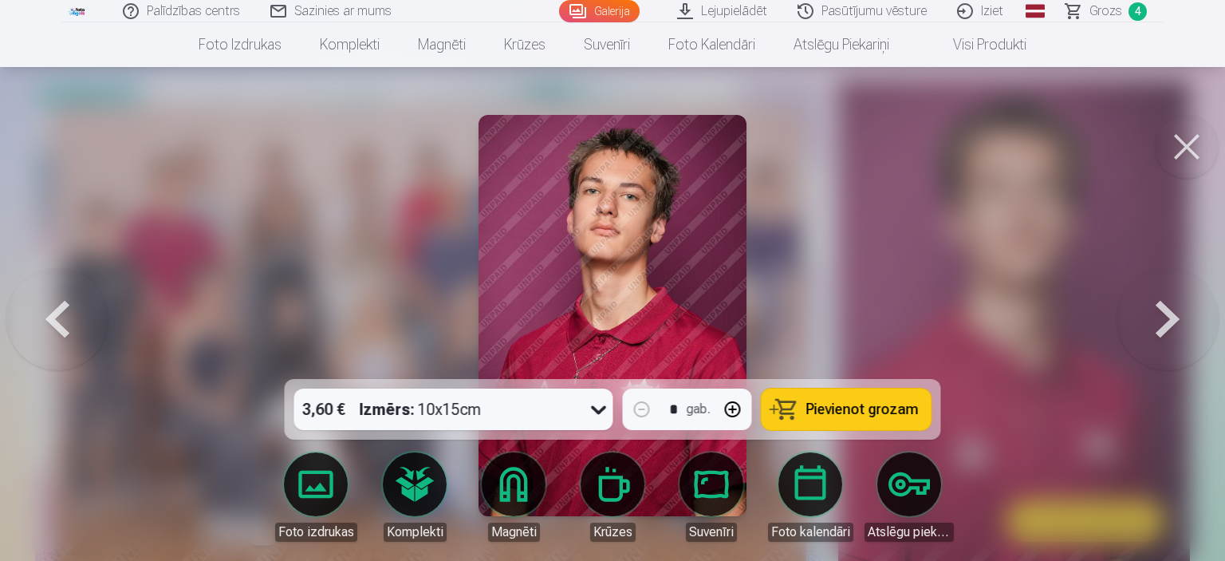
click at [1156, 328] on button at bounding box center [1167, 315] width 102 height 95
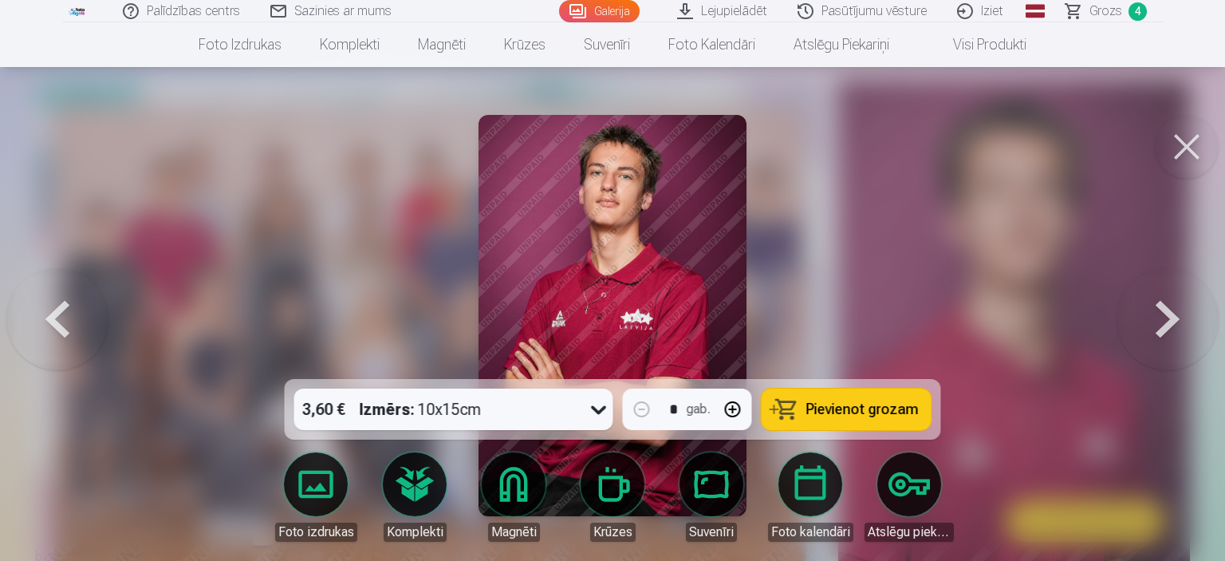
click at [1156, 328] on button at bounding box center [1167, 315] width 102 height 95
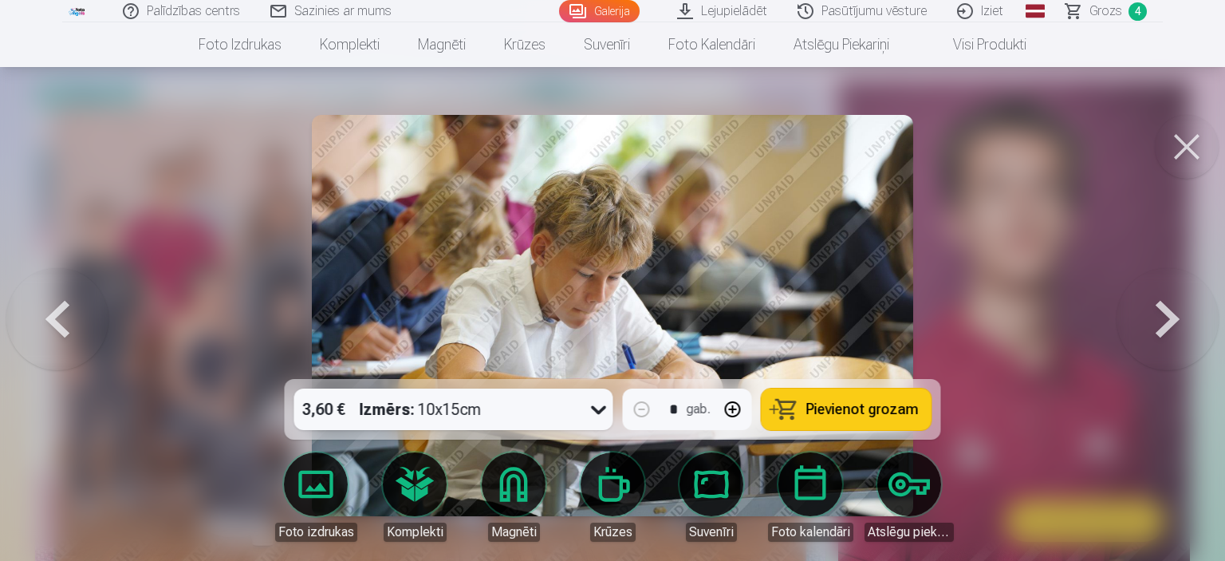
click at [1156, 328] on button at bounding box center [1167, 315] width 102 height 95
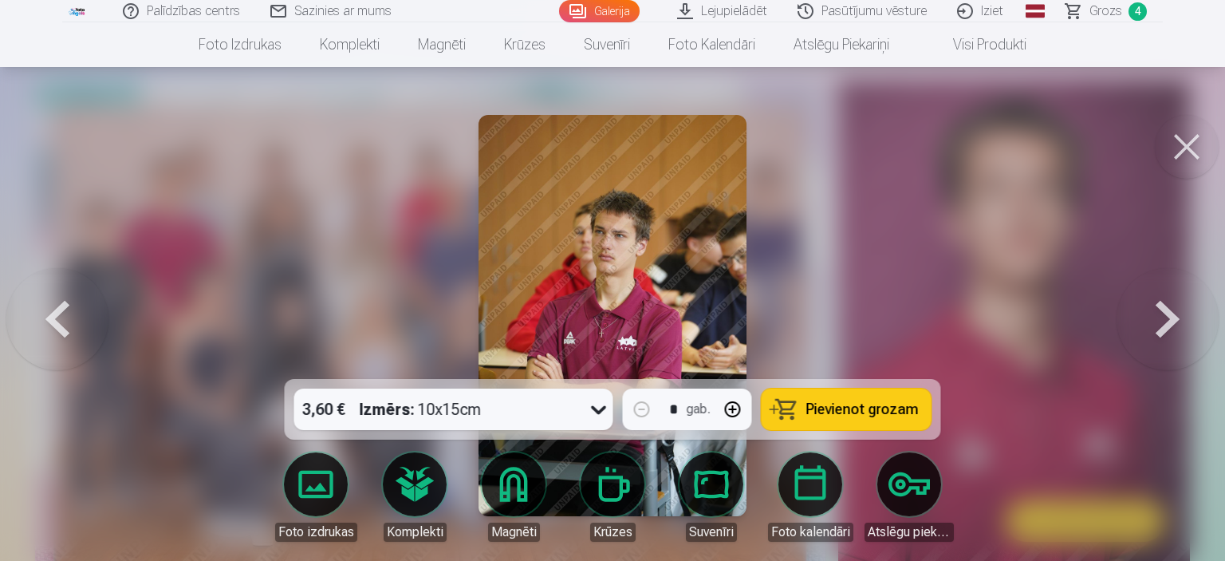
click at [841, 414] on span "Pievienot grozam" at bounding box center [862, 409] width 112 height 14
click at [1181, 307] on button at bounding box center [1167, 315] width 102 height 95
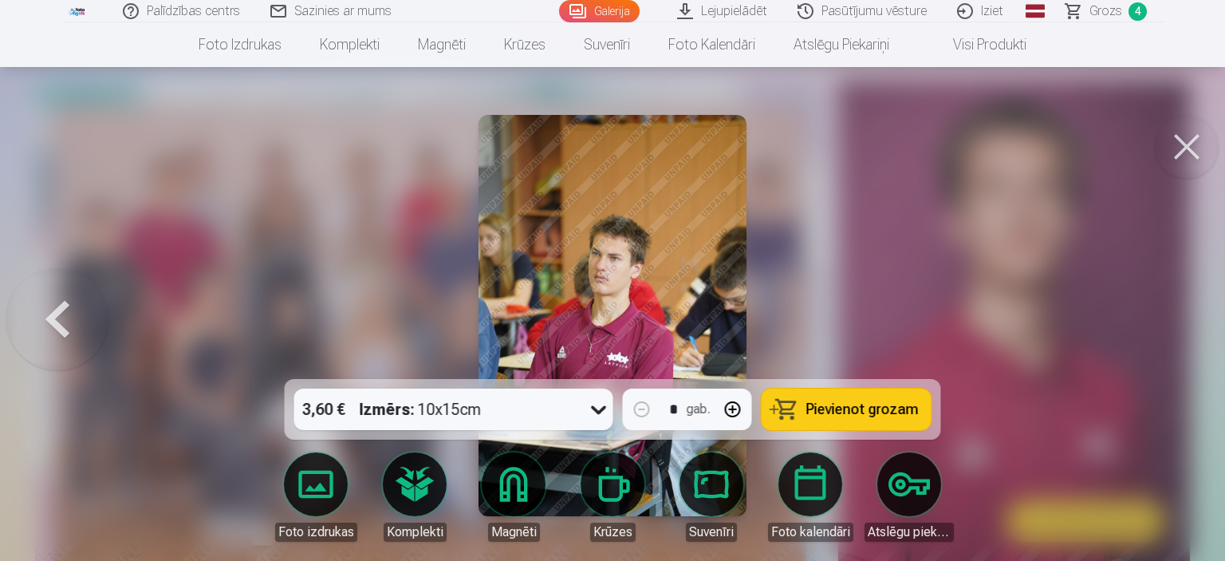
click at [1181, 307] on div at bounding box center [612, 280] width 1225 height 561
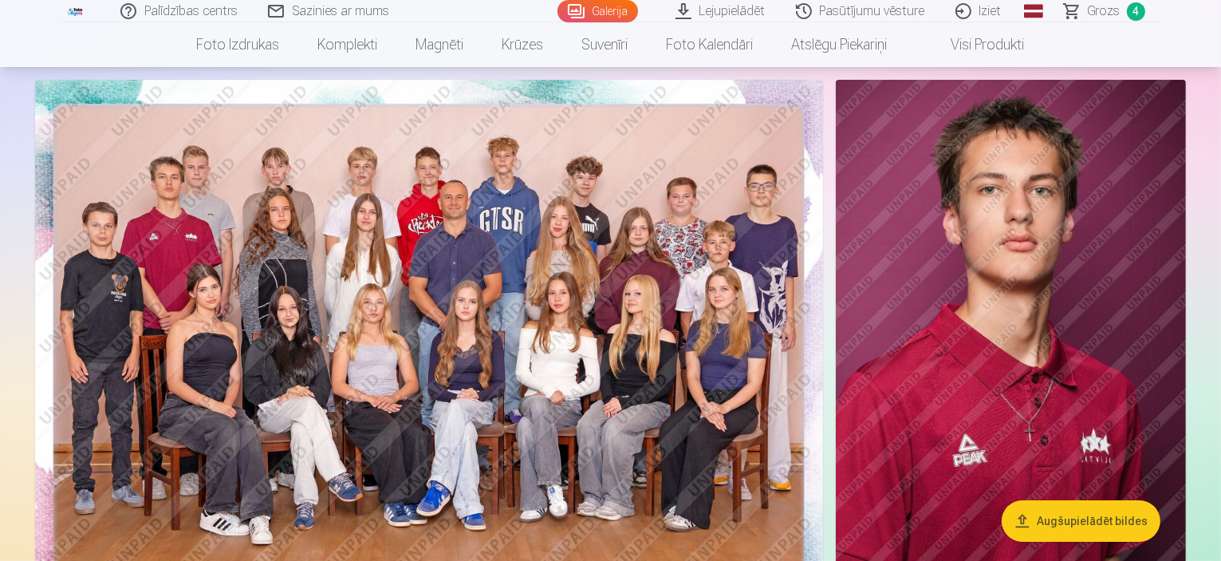
click at [1104, 11] on span "Grozs" at bounding box center [1104, 11] width 33 height 19
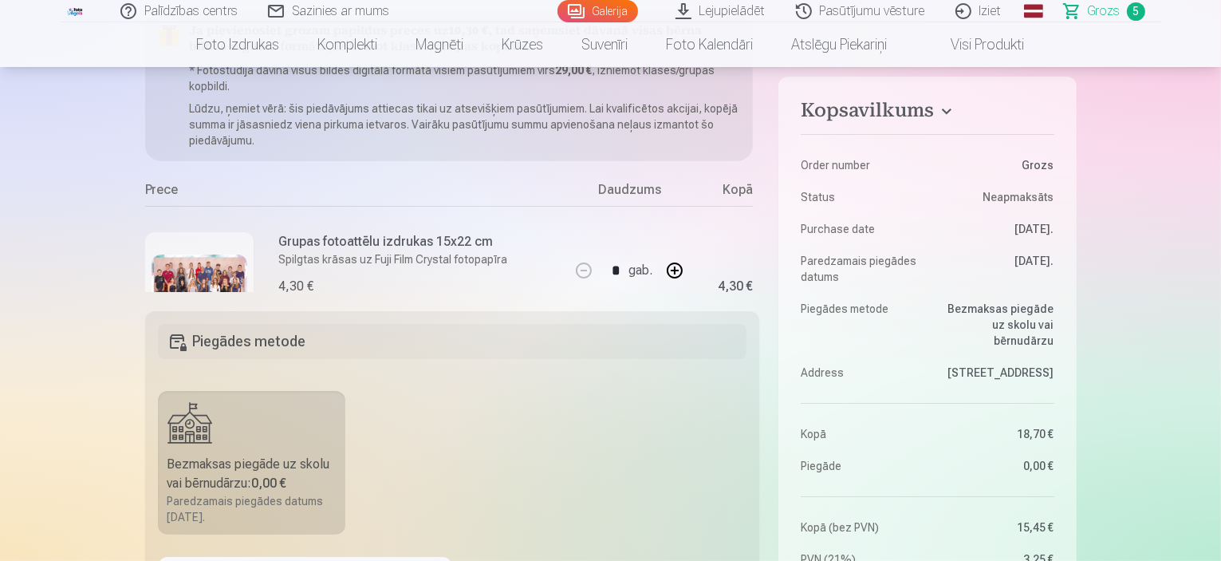
scroll to position [209, 0]
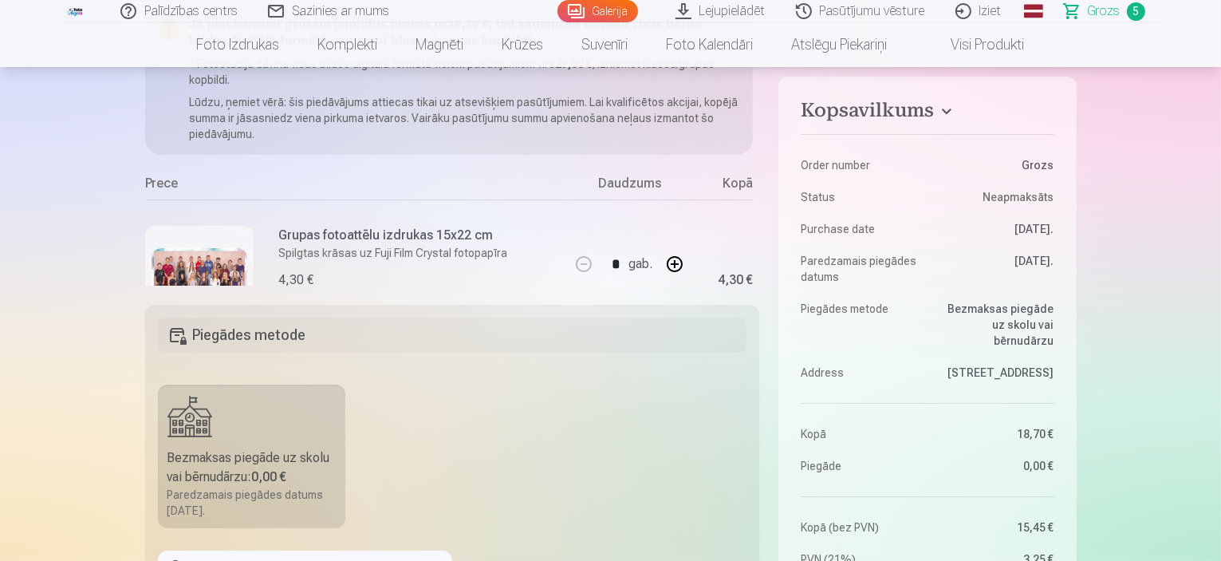
click at [246, 212] on div "Grupas fotoattēlu izdrukas 15x22 cm Spilgtas krāsas uz Fuji Film Crystal fotopa…" at bounding box center [357, 279] width 425 height 160
click at [320, 248] on p "Spilgtas krāsas uz Fuji Film Crystal fotopapīra" at bounding box center [393, 253] width 229 height 16
drag, startPoint x: 707, startPoint y: 285, endPoint x: 195, endPoint y: 231, distance: 515.5
click at [195, 231] on div "Kopsavilkums Order number Grozs Status Neapmaksāts Purchase date [DATE]. Paredz…" at bounding box center [610, 490] width 931 height 970
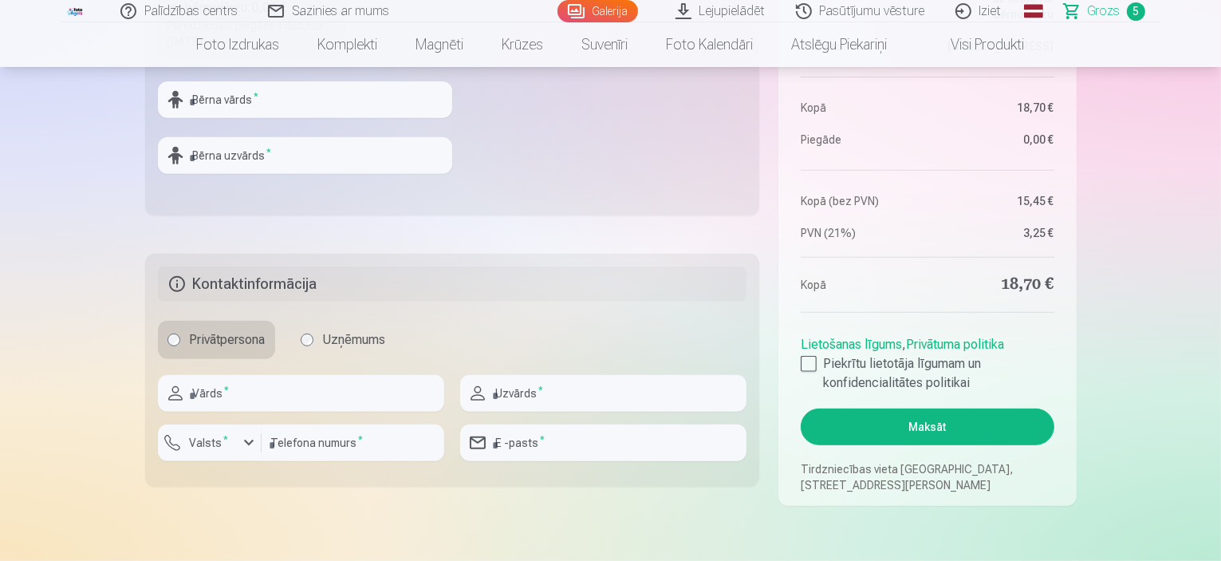
scroll to position [684, 0]
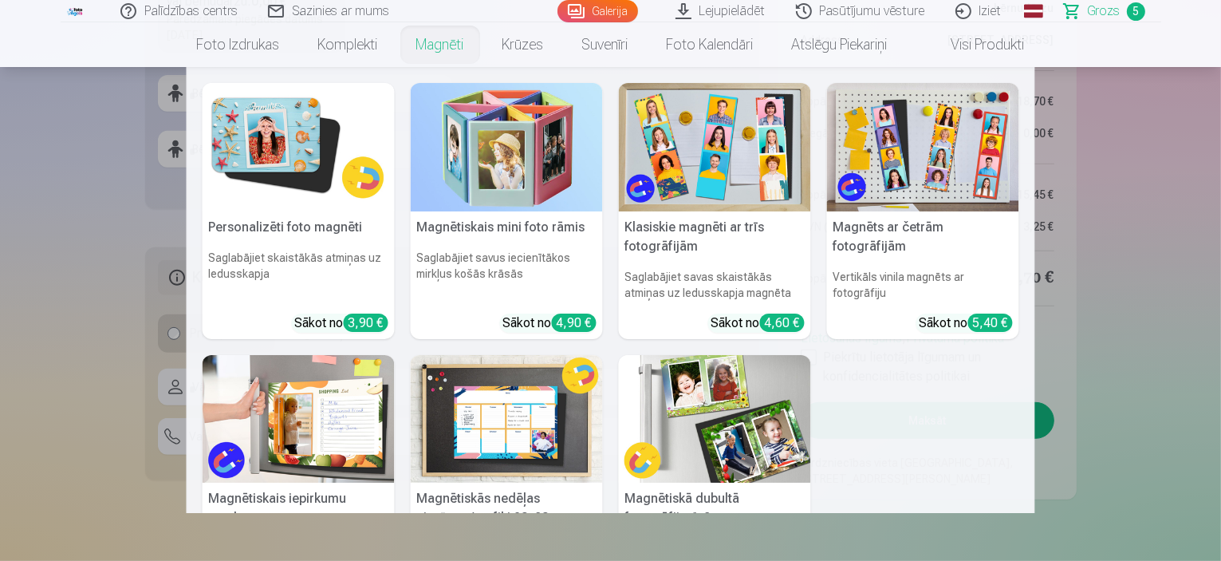
click at [453, 46] on link "Magnēti" at bounding box center [440, 44] width 86 height 45
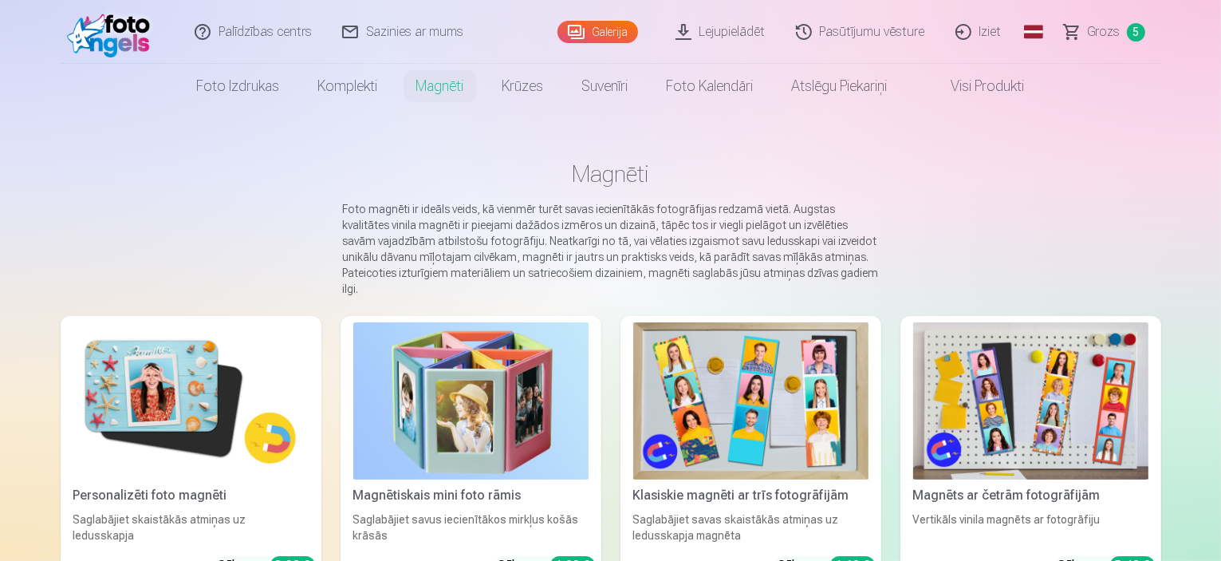
click at [505, 414] on img at bounding box center [470, 400] width 235 height 157
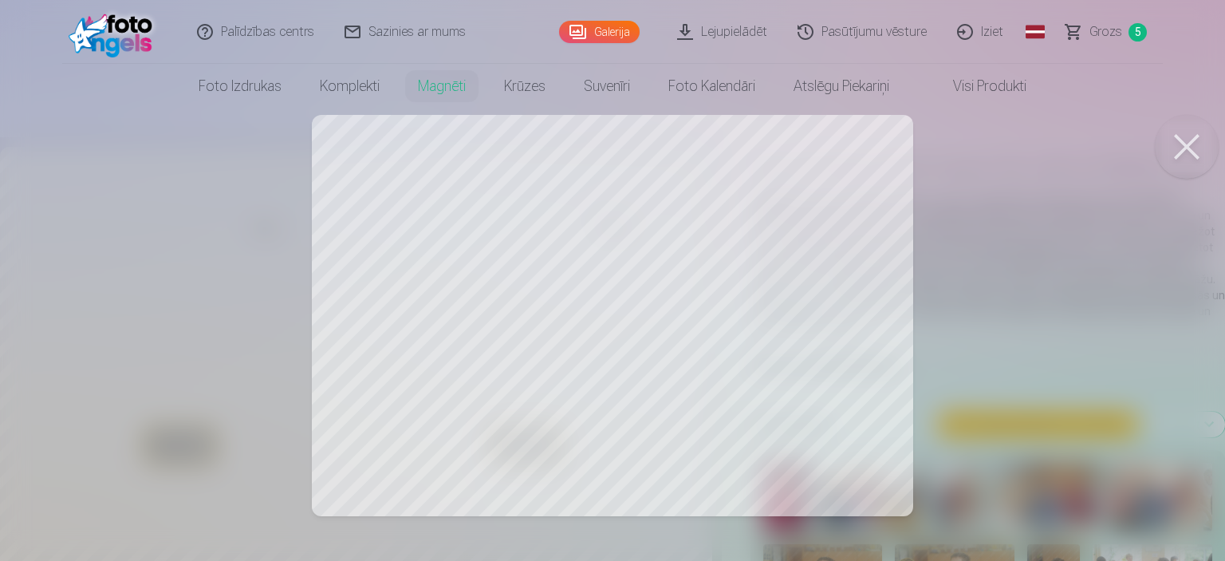
click at [620, 310] on div at bounding box center [612, 280] width 1225 height 561
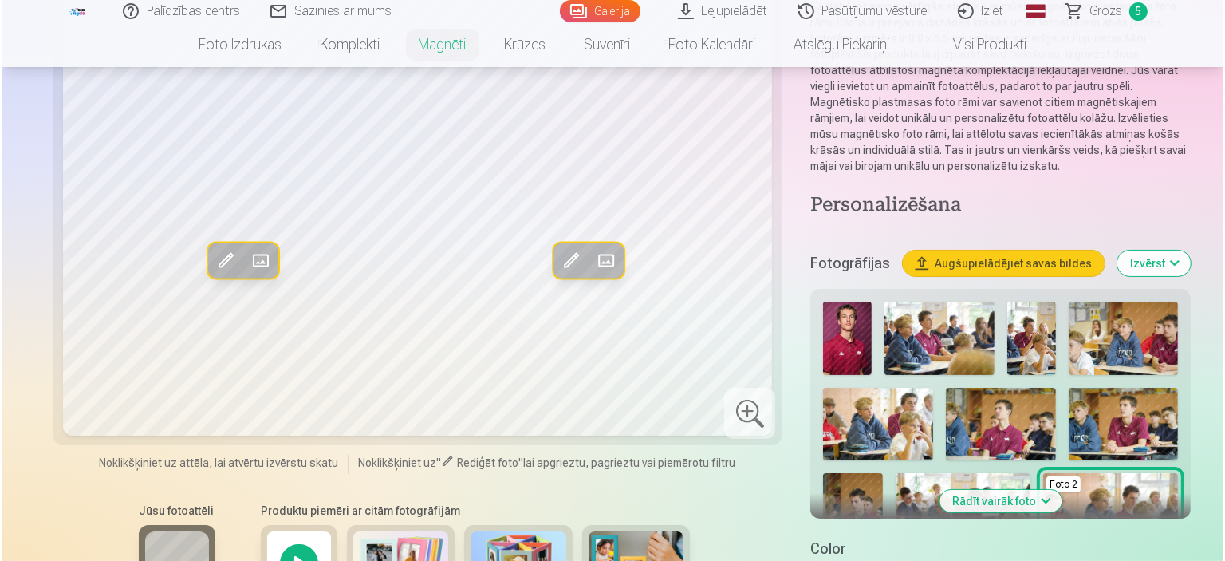
scroll to position [170, 0]
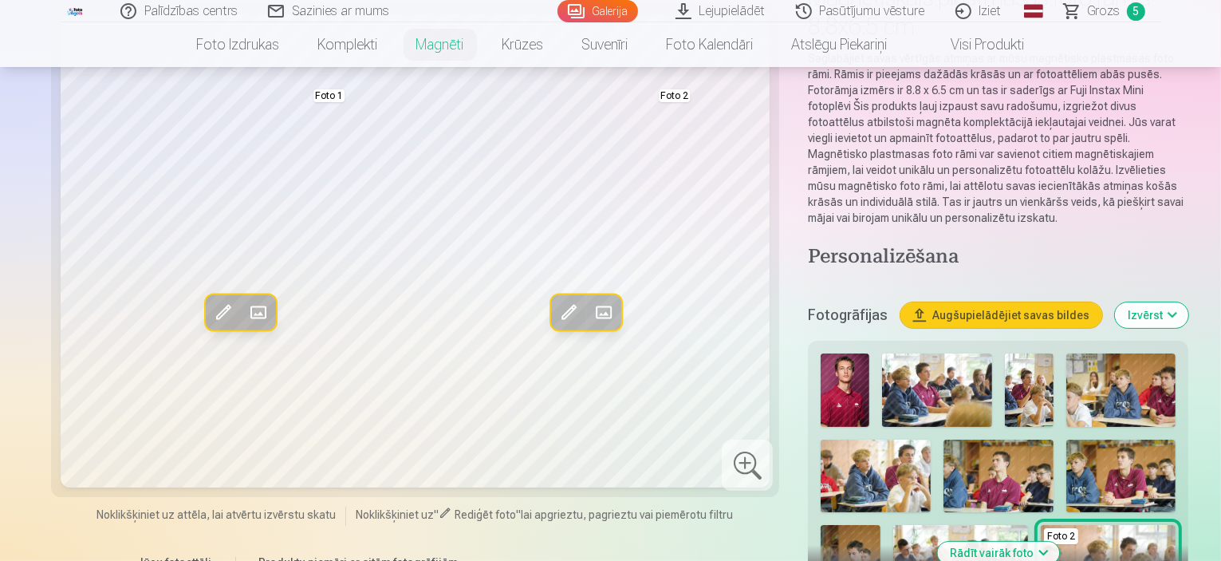
click at [210, 325] on span at bounding box center [223, 312] width 26 height 26
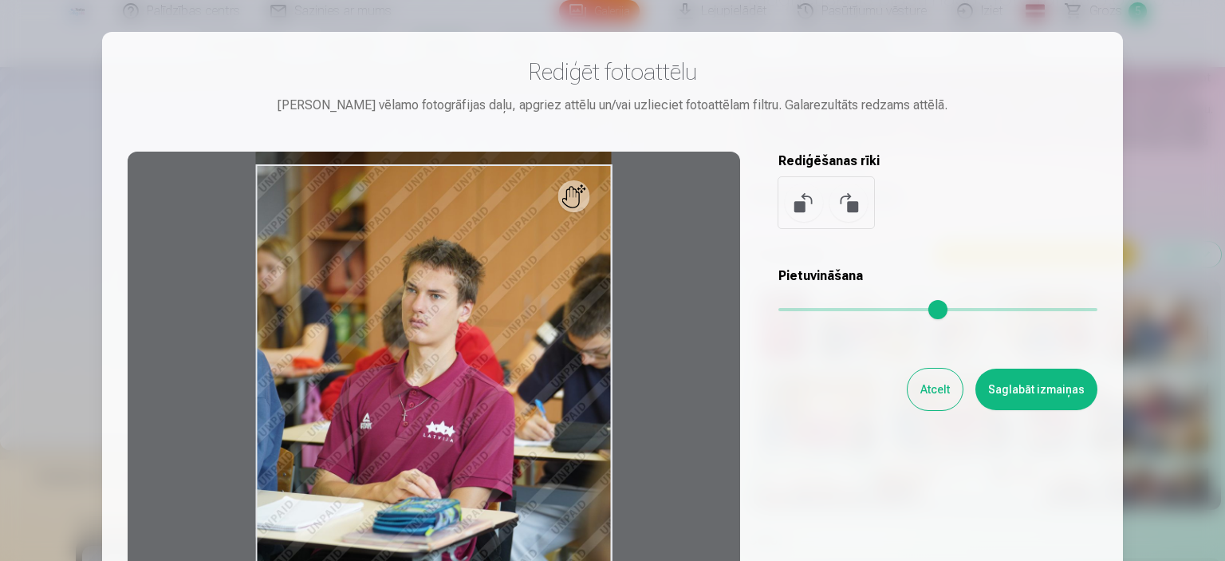
click at [932, 385] on button "Atcelt" at bounding box center [934, 388] width 55 height 41
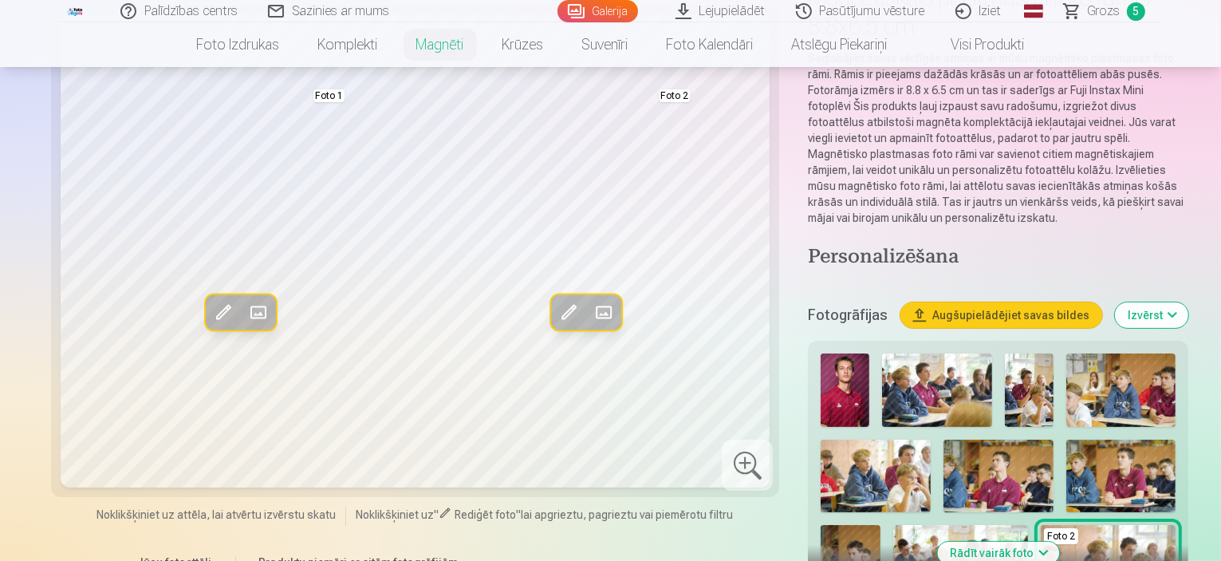
click at [245, 325] on span at bounding box center [258, 312] width 26 height 26
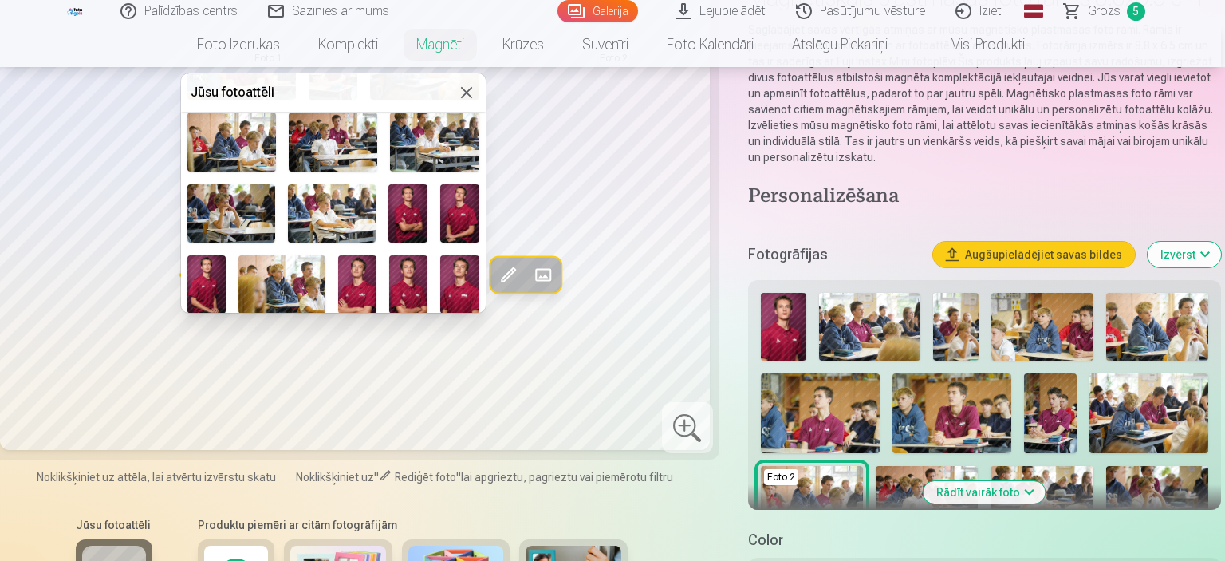
scroll to position [252, 0]
click at [405, 207] on img at bounding box center [407, 212] width 39 height 58
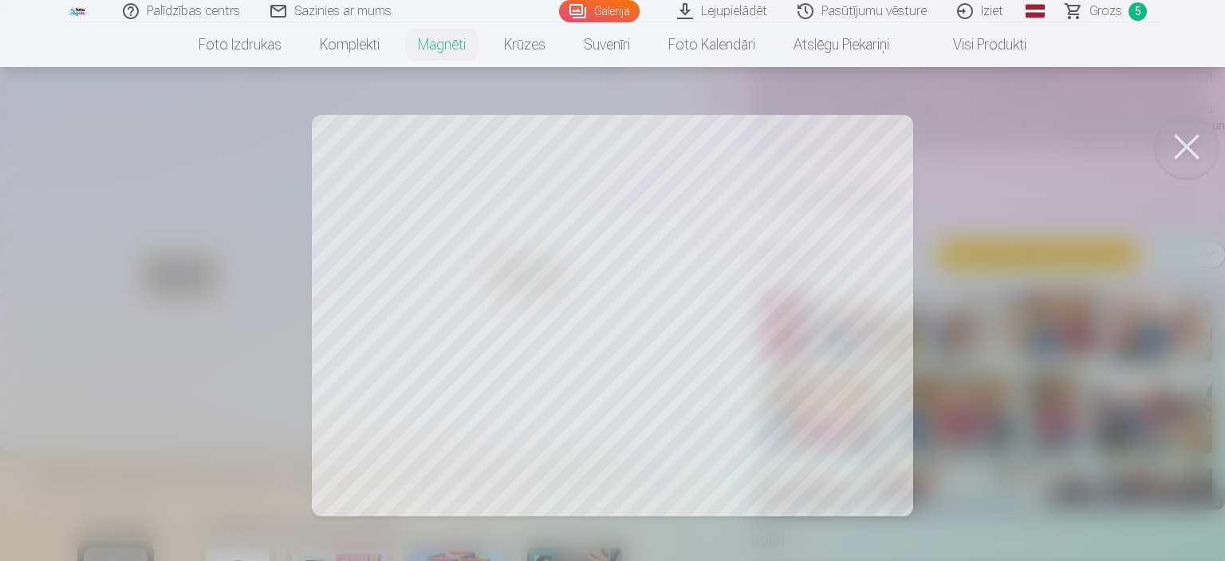
click at [1190, 145] on button at bounding box center [1187, 147] width 64 height 64
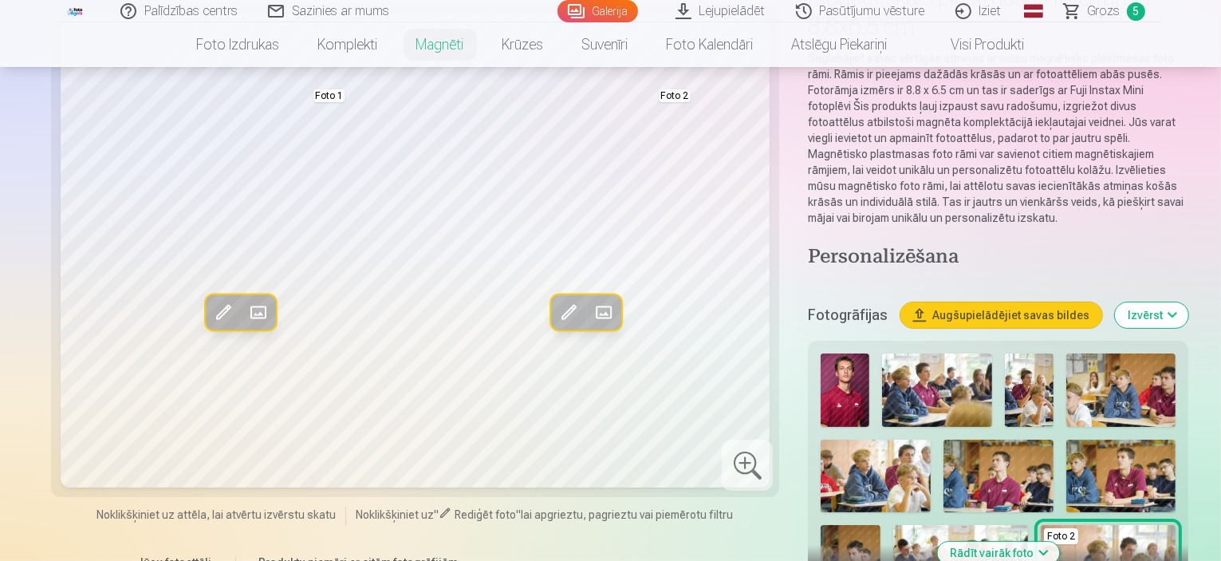
click at [590, 325] on span at bounding box center [603, 312] width 26 height 26
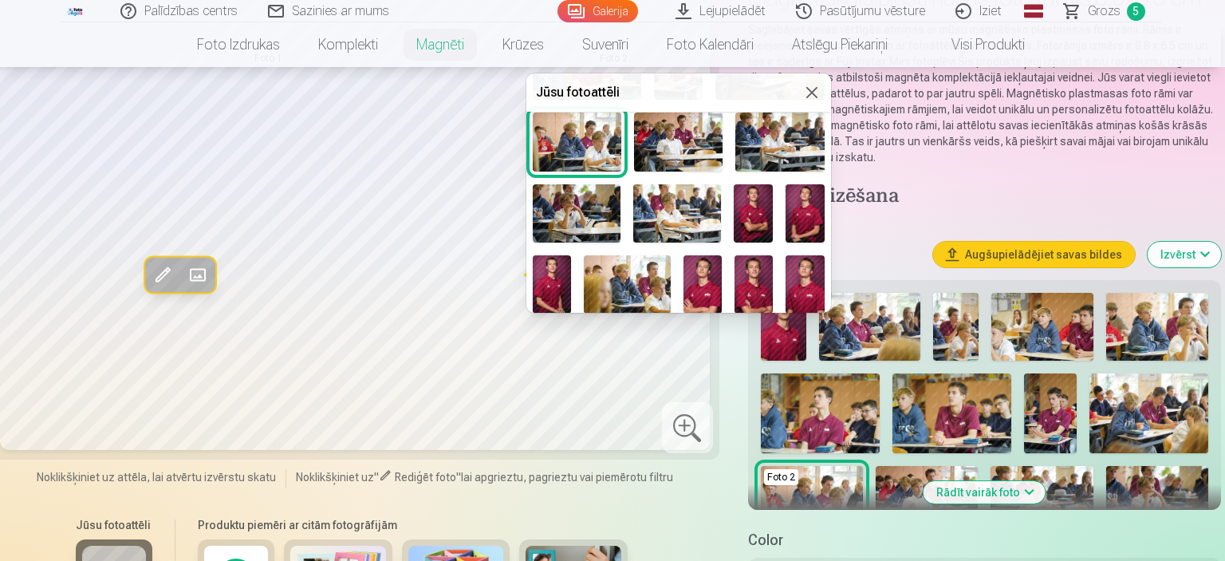
scroll to position [271, 0]
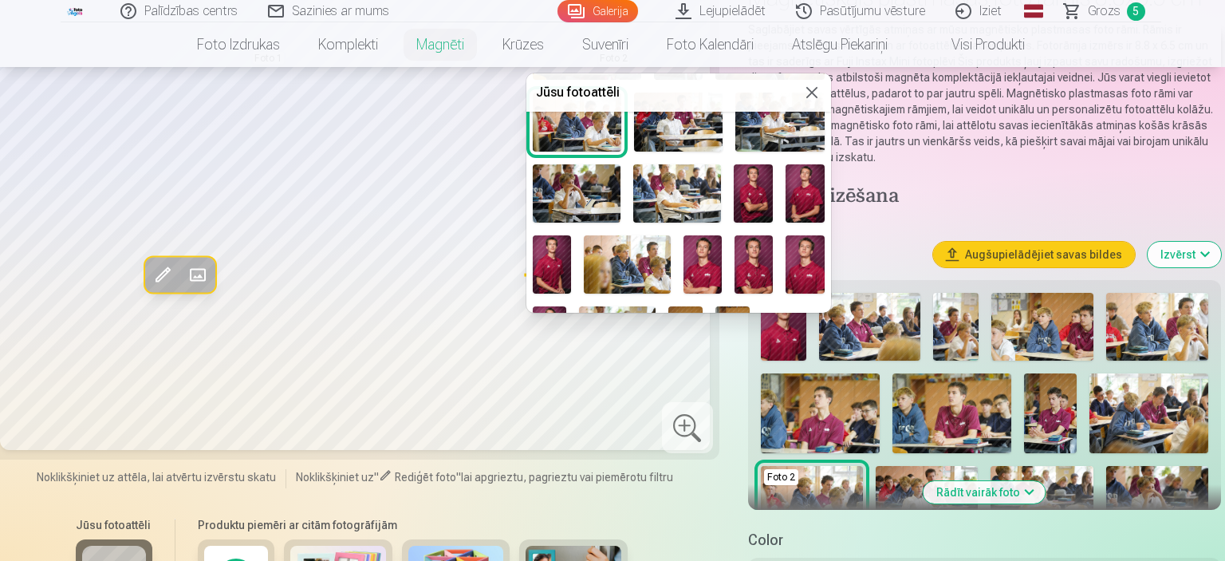
drag, startPoint x: 651, startPoint y: 86, endPoint x: 781, endPoint y: 79, distance: 130.2
click at [781, 79] on div "Jūsu fotoattēli" at bounding box center [678, 92] width 305 height 38
click at [553, 306] on img at bounding box center [550, 331] width 34 height 51
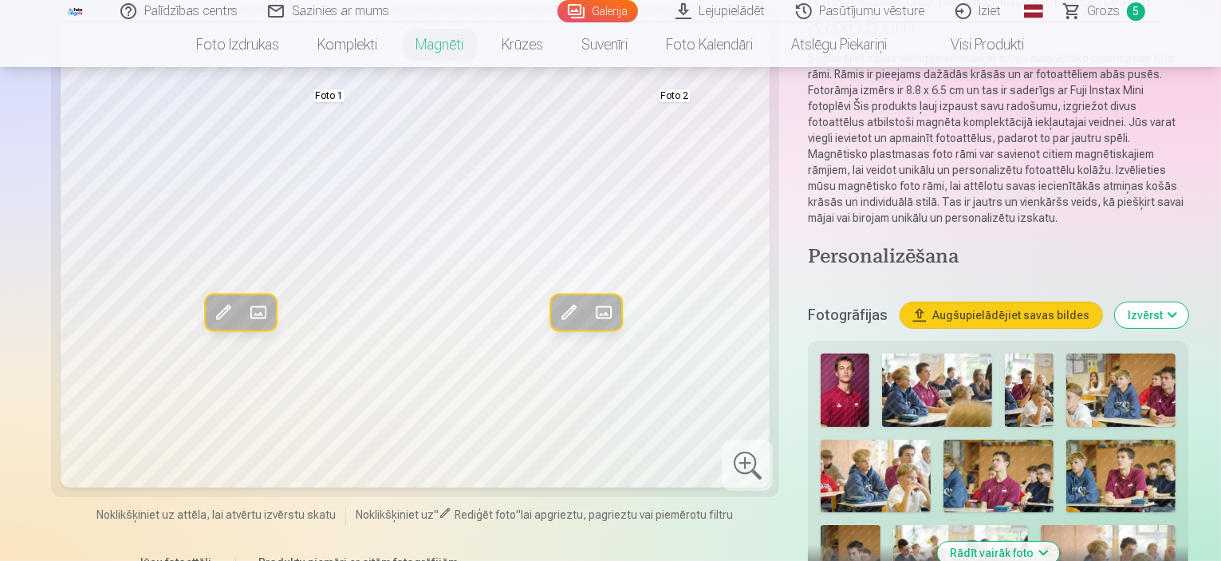
click at [245, 325] on span at bounding box center [258, 312] width 26 height 26
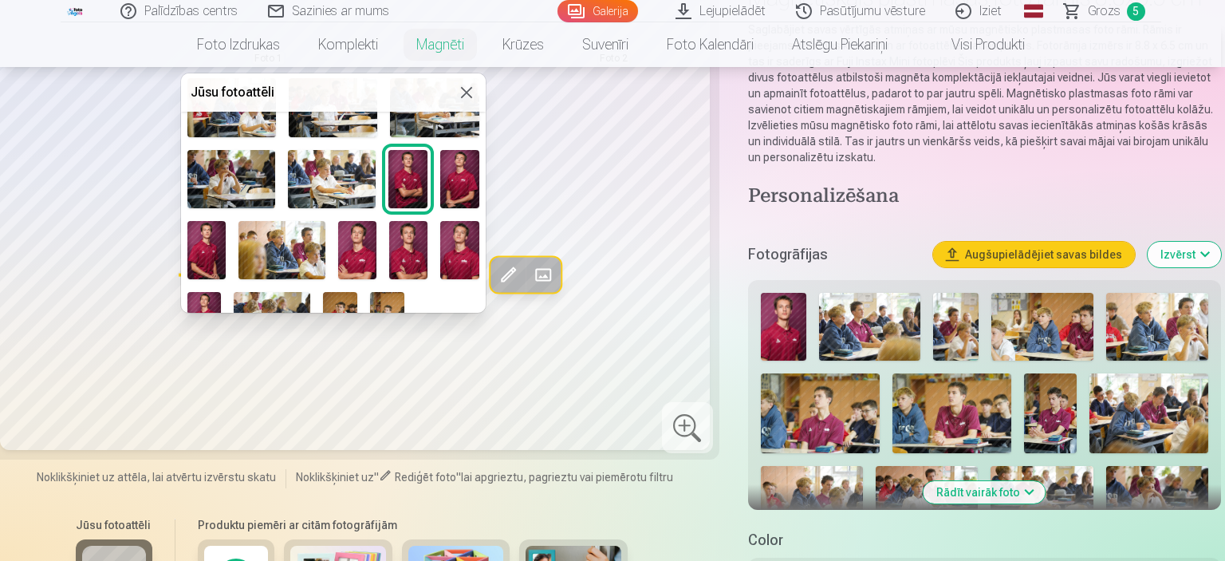
scroll to position [290, 0]
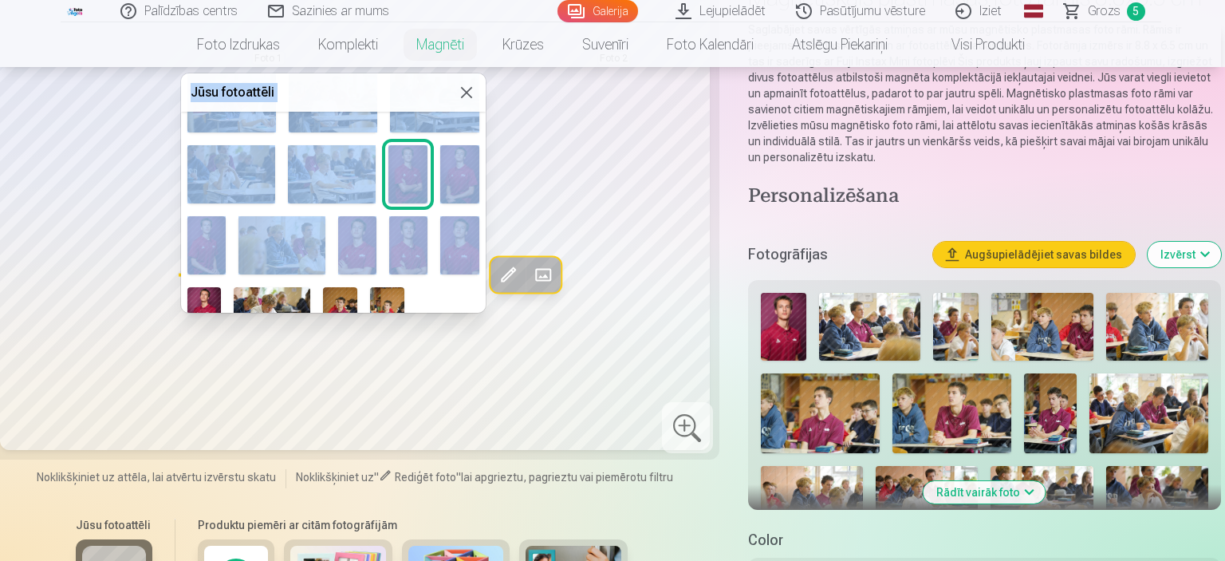
drag, startPoint x: 478, startPoint y: 227, endPoint x: 476, endPoint y: 133, distance: 94.1
click at [476, 133] on div "Foto 1" at bounding box center [333, 88] width 305 height 514
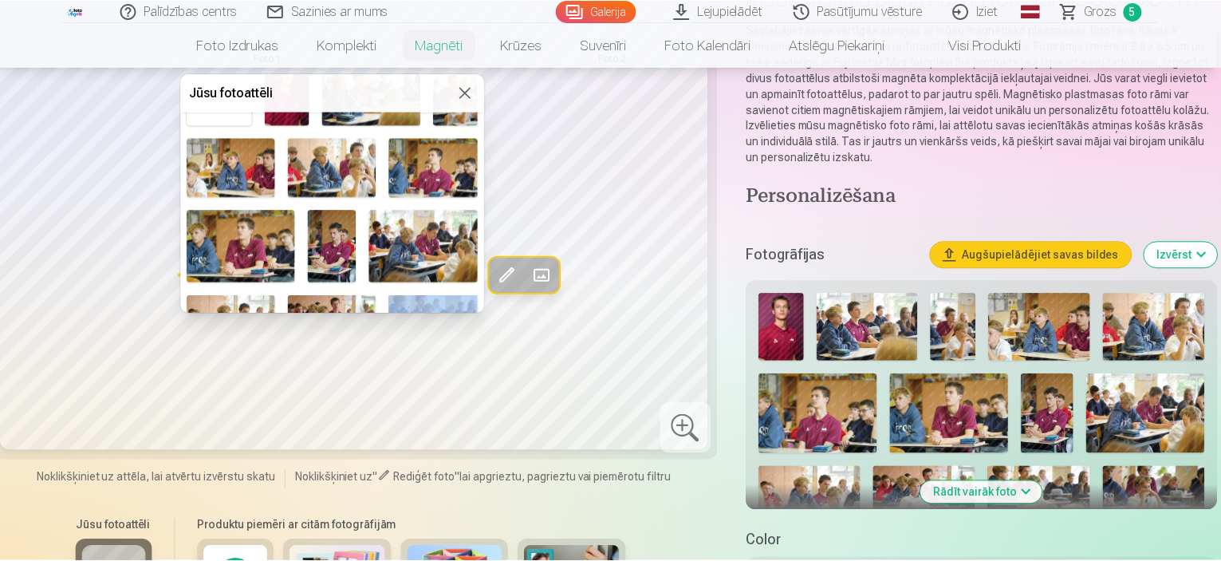
scroll to position [61, 0]
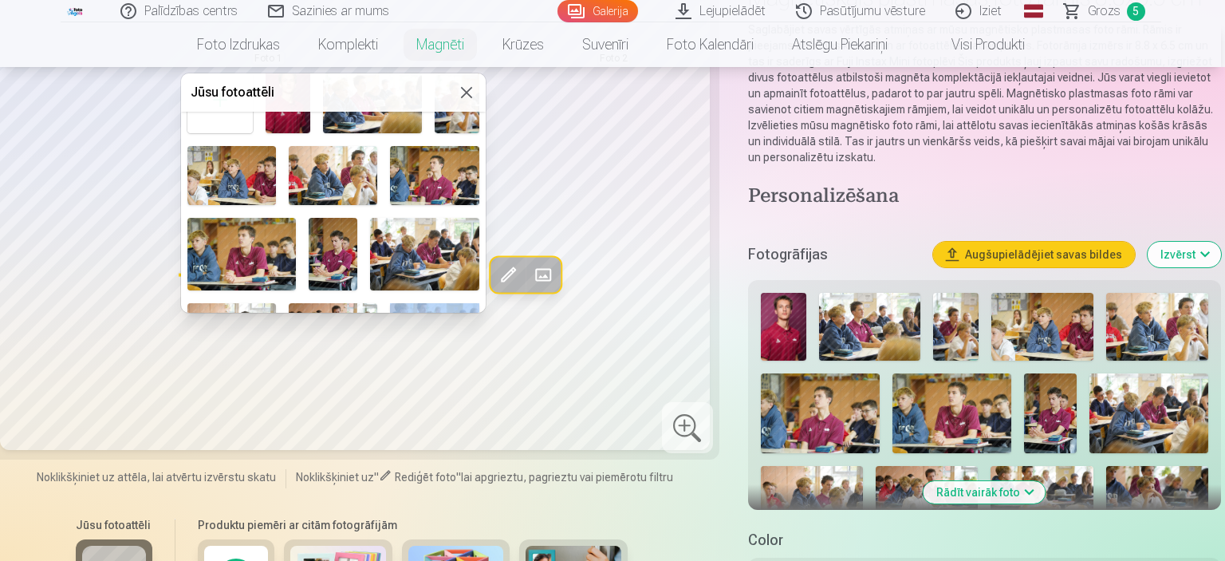
click at [278, 127] on img at bounding box center [288, 100] width 44 height 66
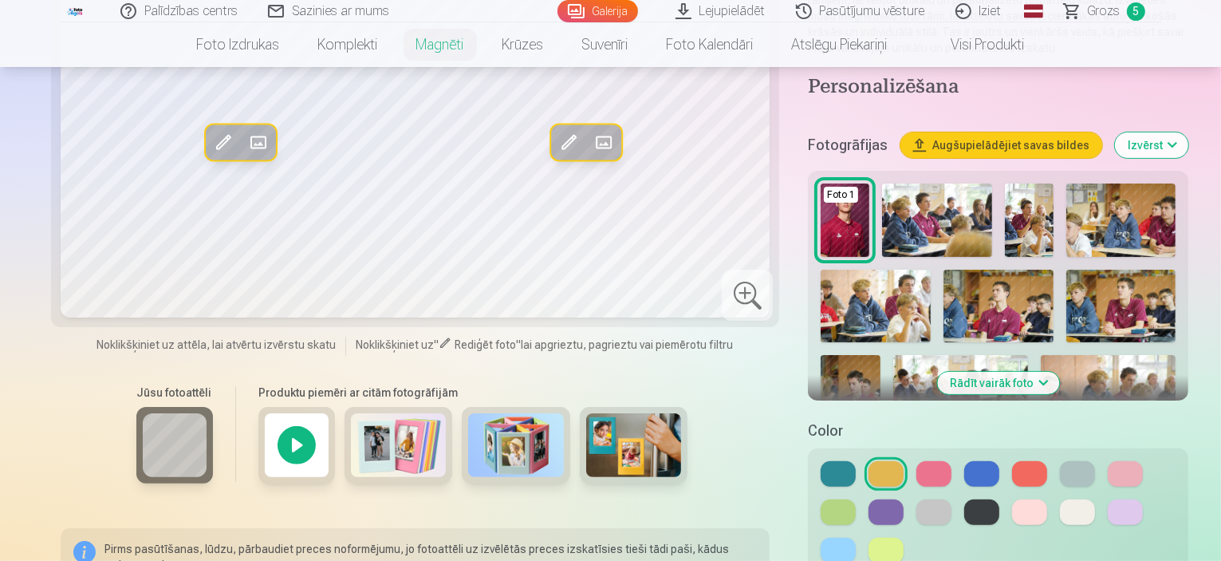
scroll to position [325, 0]
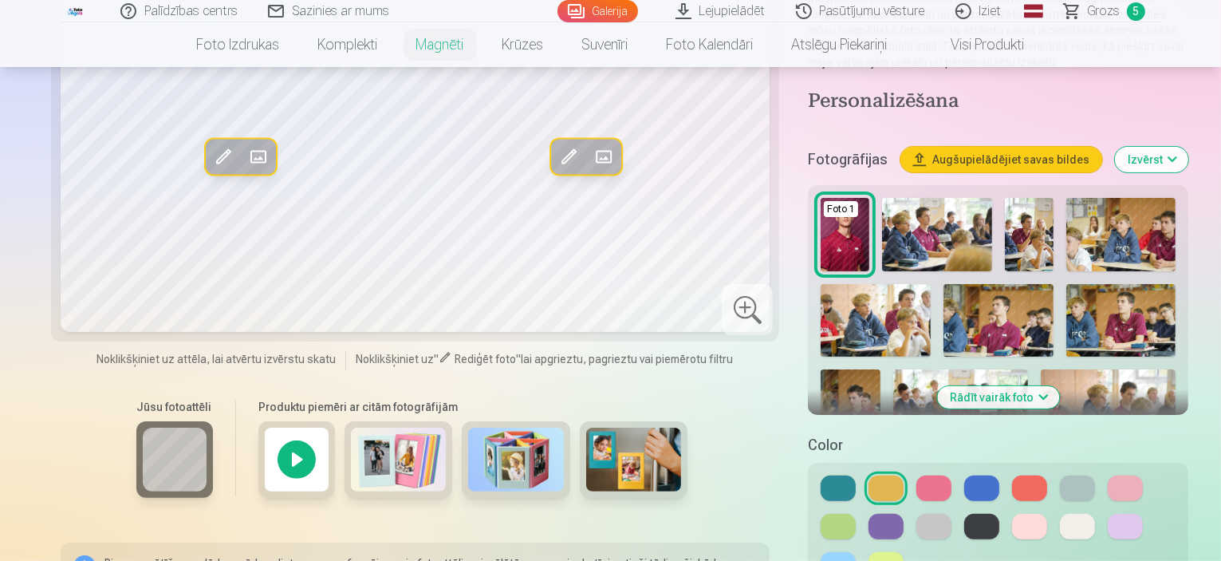
click at [1060, 475] on button at bounding box center [1077, 488] width 35 height 26
click at [916, 514] on button at bounding box center [933, 527] width 35 height 26
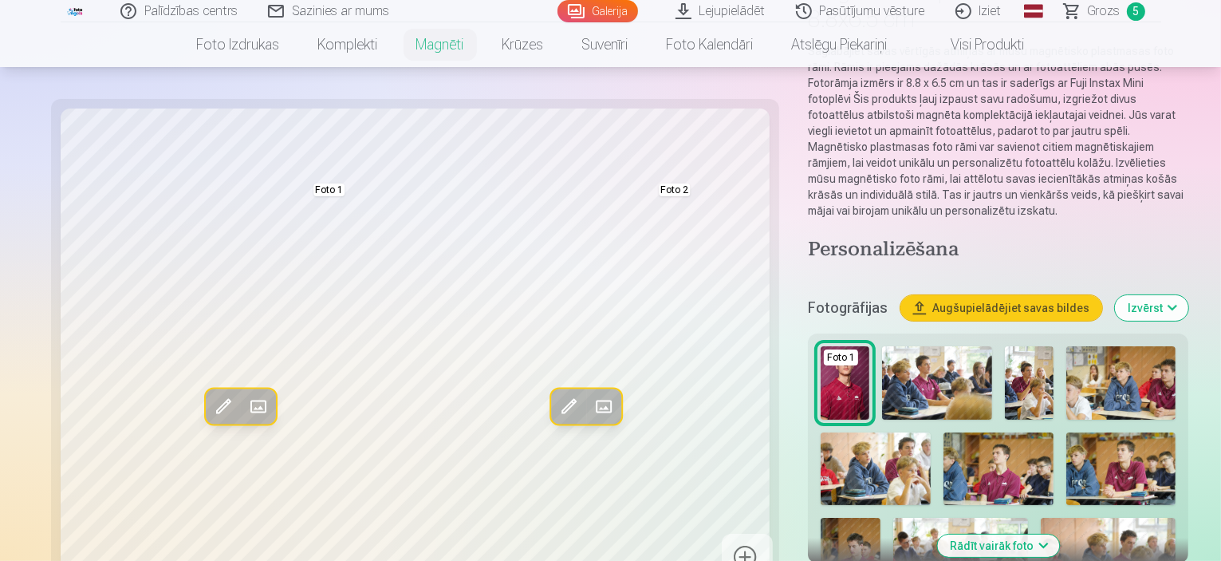
scroll to position [274, 0]
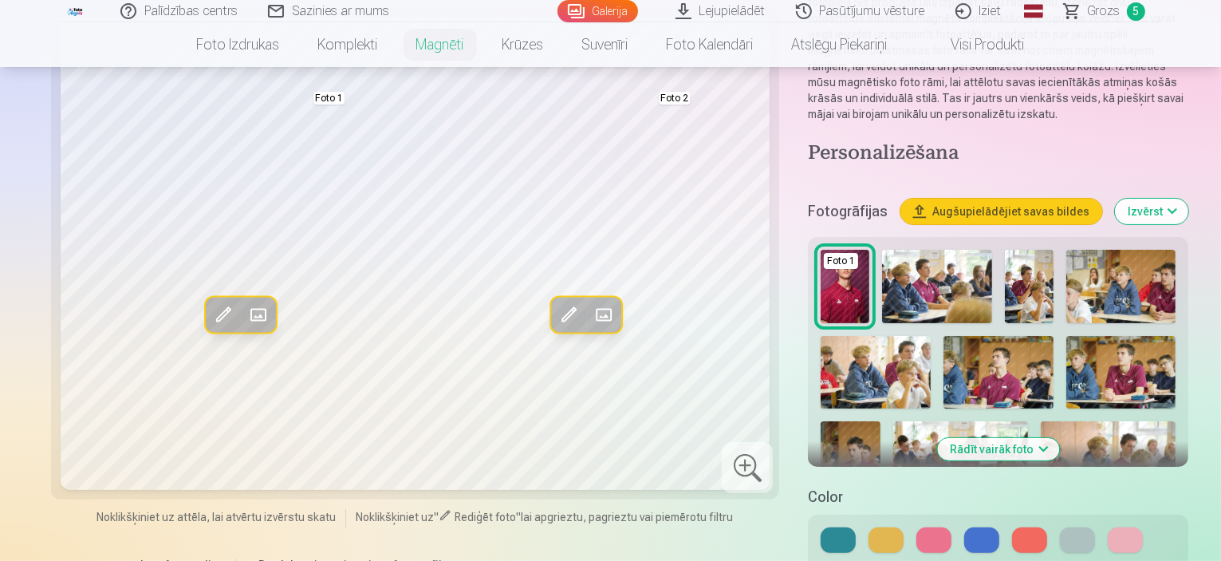
click at [916, 527] on button at bounding box center [933, 540] width 35 height 26
click at [1012, 527] on button at bounding box center [1029, 540] width 35 height 26
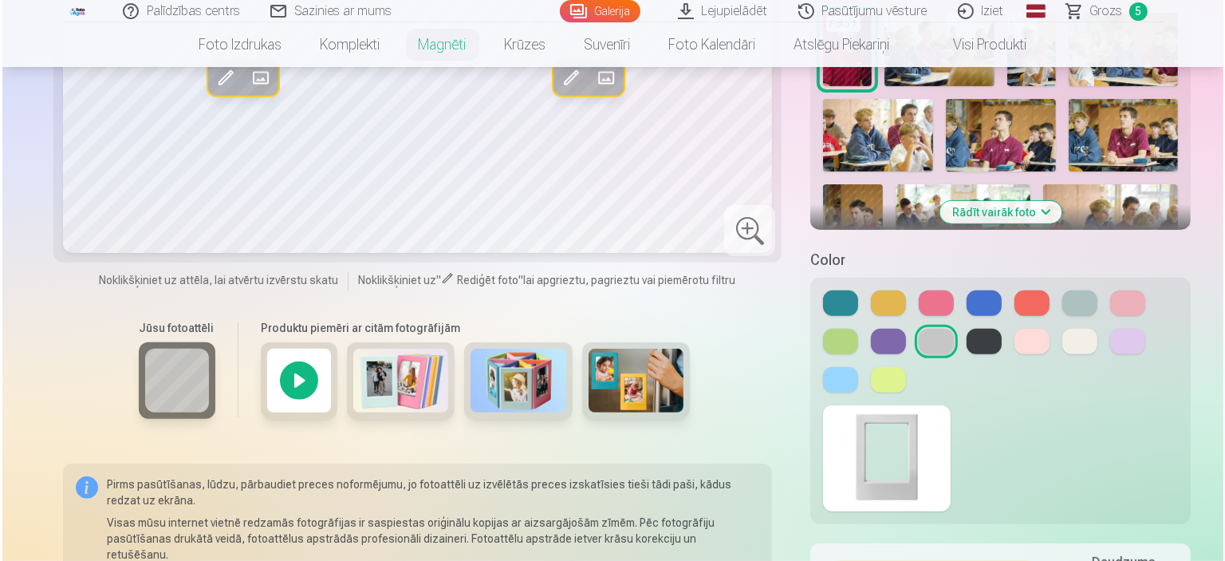
scroll to position [466, 0]
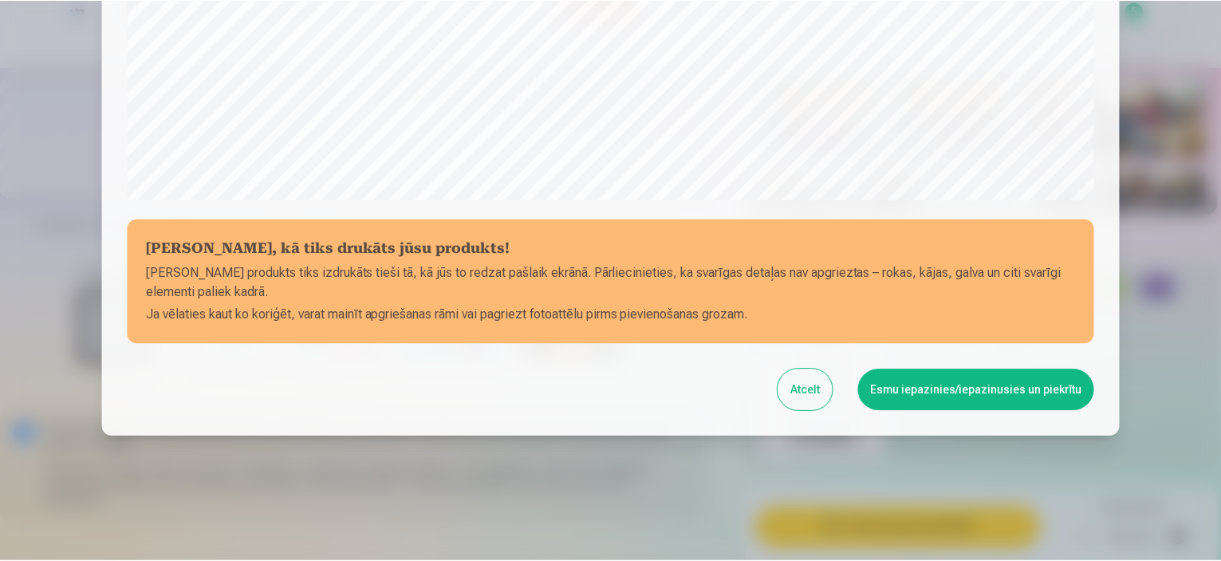
scroll to position [587, 0]
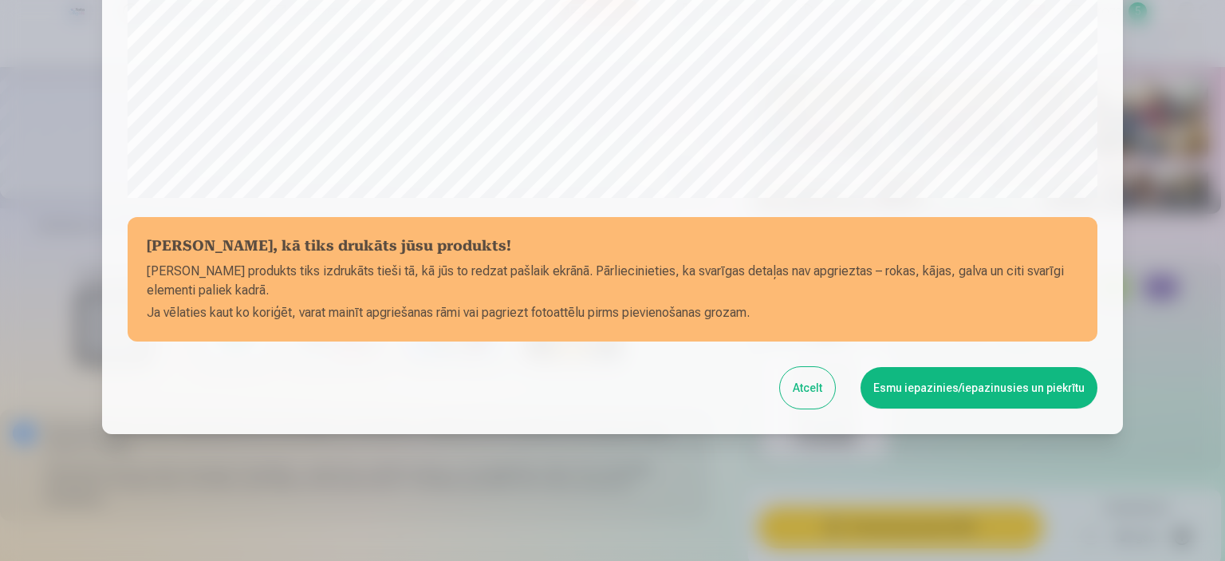
click at [1202, 337] on div at bounding box center [612, 280] width 1225 height 561
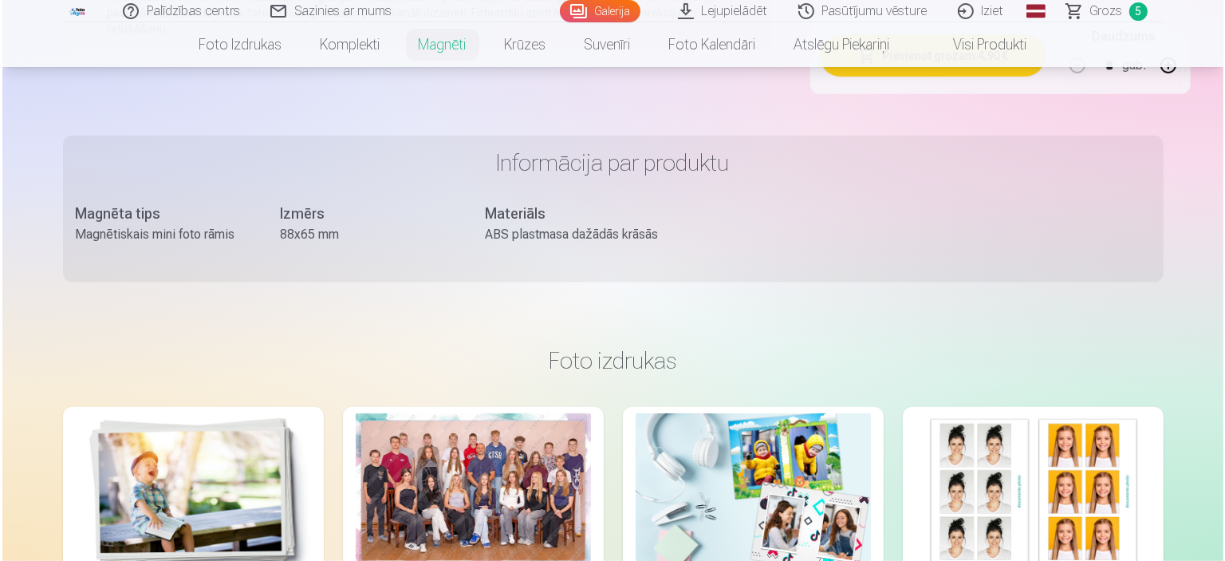
scroll to position [466, 0]
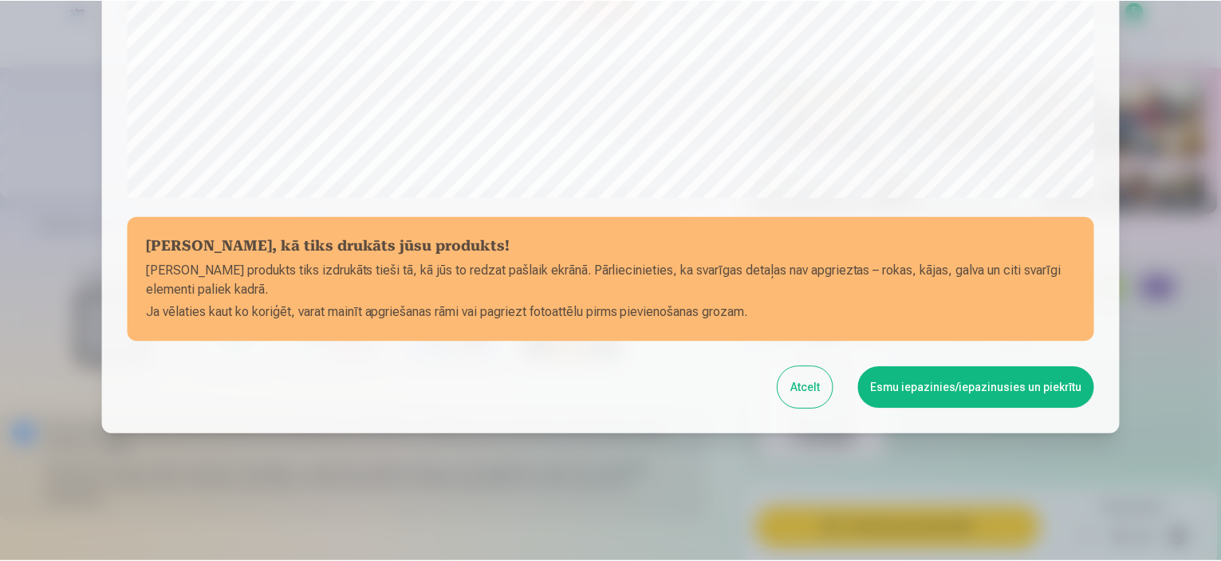
scroll to position [587, 0]
click at [966, 396] on button "Esmu iepazinies/iepazinusies un piekrītu" at bounding box center [978, 387] width 237 height 41
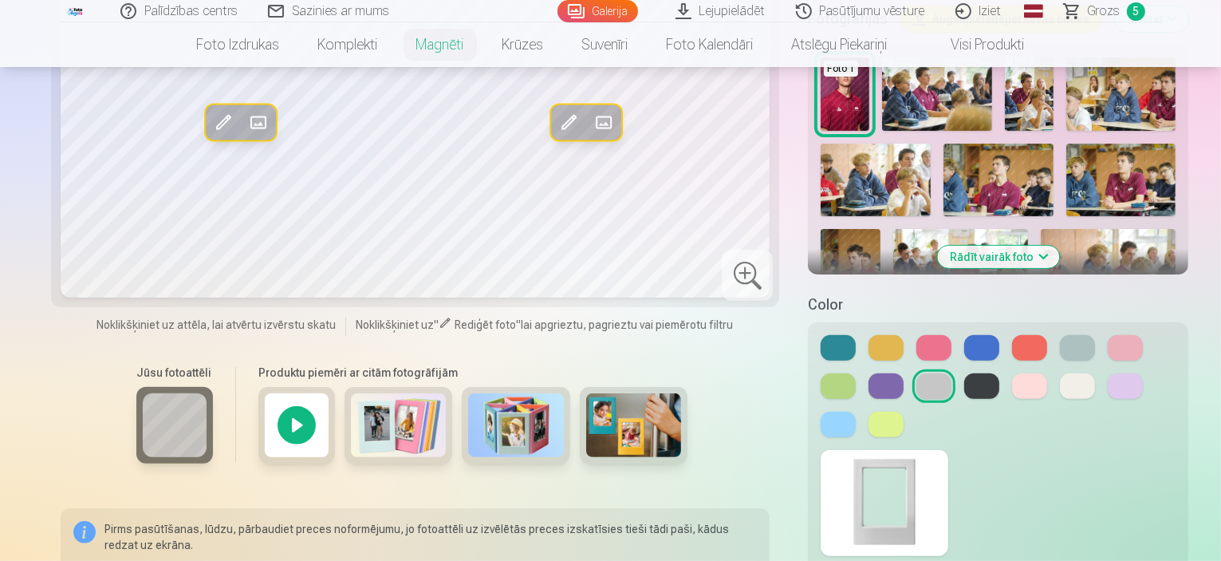
click at [1107, 10] on span "Grozs" at bounding box center [1104, 11] width 33 height 19
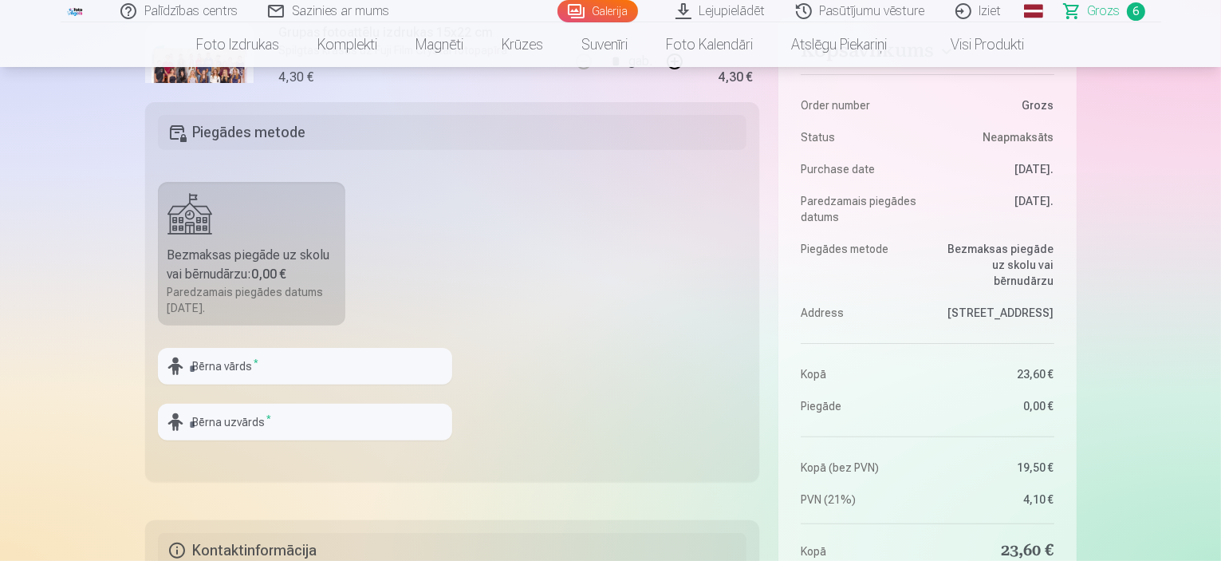
scroll to position [419, 0]
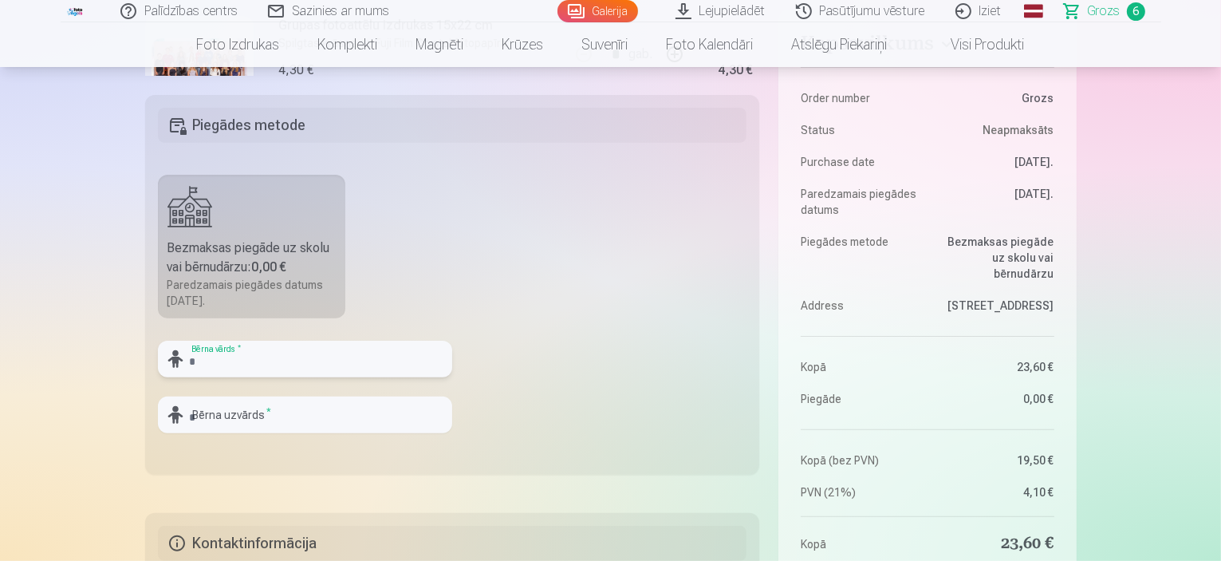
click at [233, 353] on input "text" at bounding box center [305, 359] width 294 height 37
type input "*******"
type input "********"
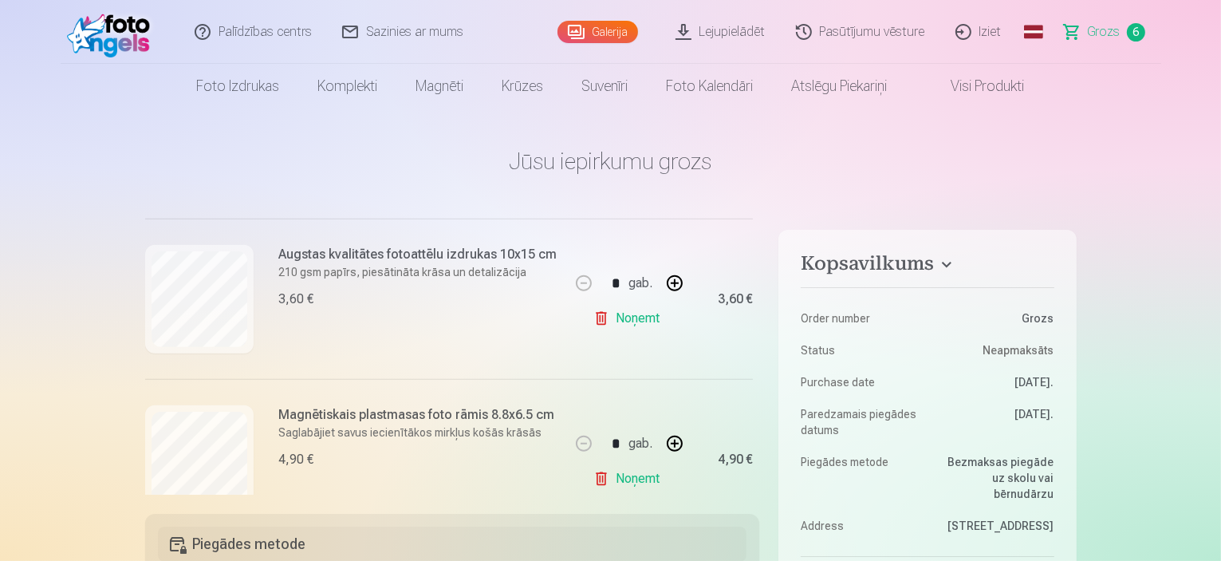
scroll to position [878, 0]
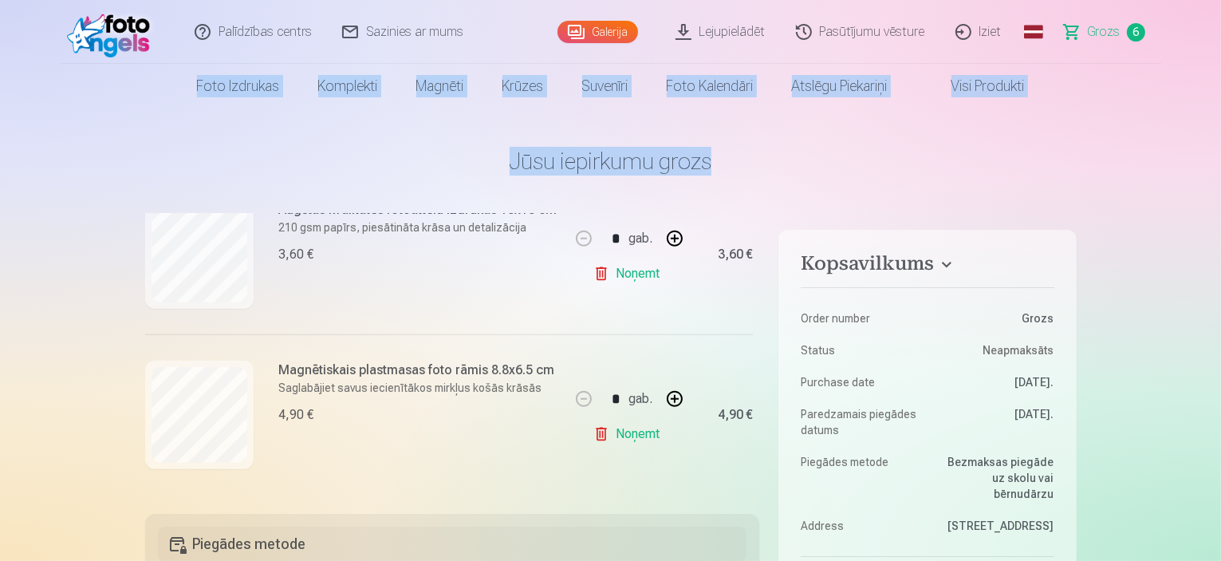
drag, startPoint x: 1220, startPoint y: 25, endPoint x: 1223, endPoint y: 127, distance: 102.1
click at [1220, 127] on html "Palīdzības centrs Sazinies ar mums Galerija Lejupielādēt Pasūtījumu vēsture Izi…" at bounding box center [610, 280] width 1221 height 561
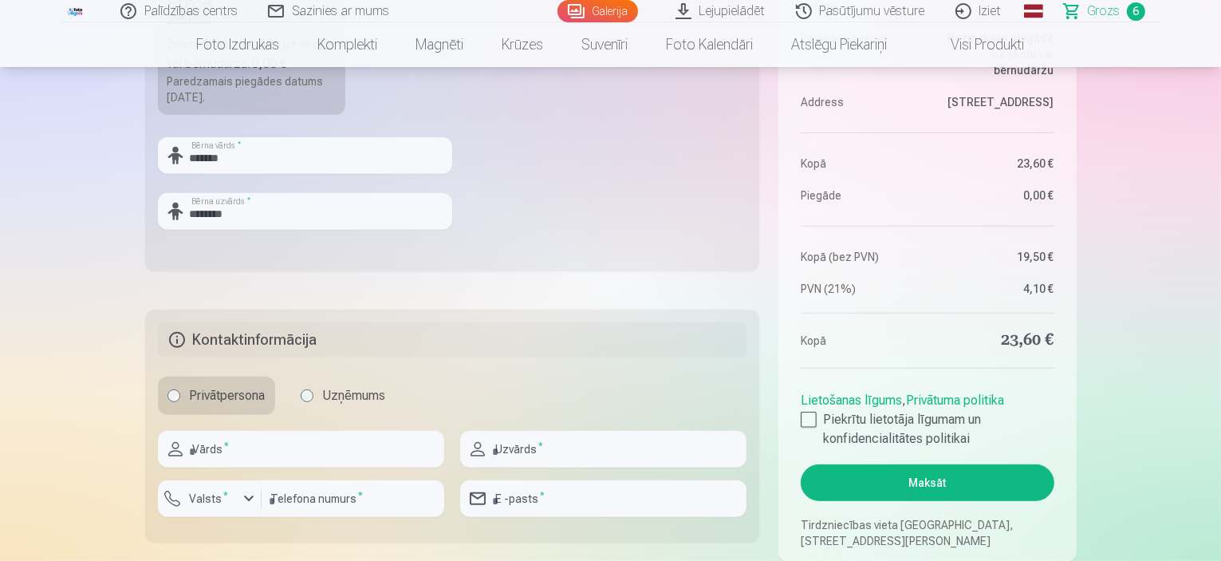
scroll to position [635, 0]
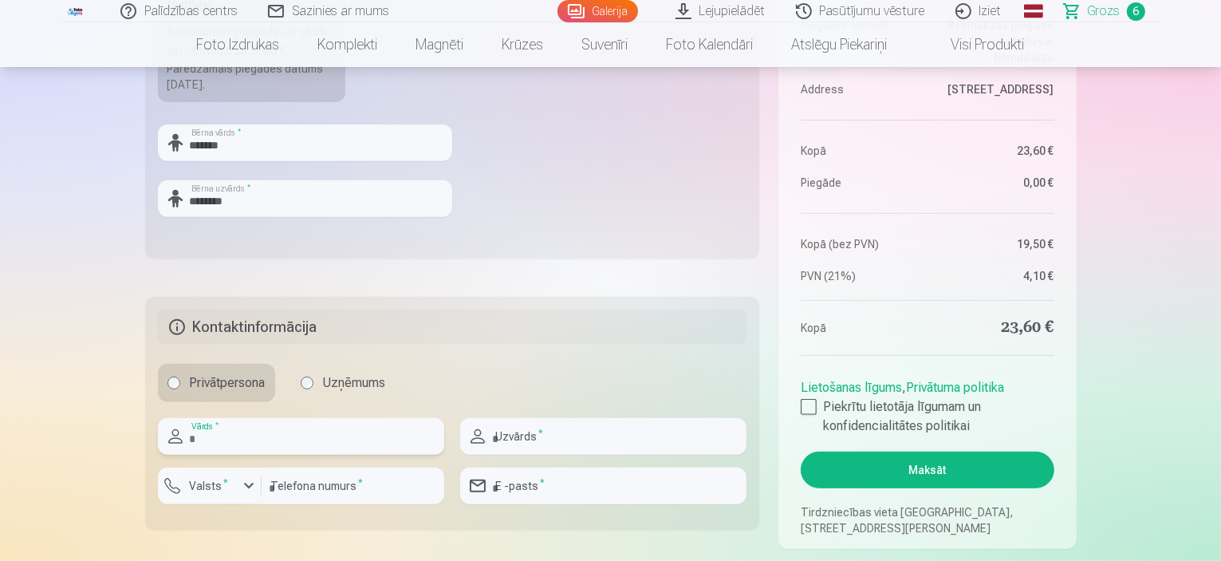
click at [285, 443] on input "text" at bounding box center [301, 436] width 286 height 37
type input "*****"
type input "*********"
type input "********"
type input "**********"
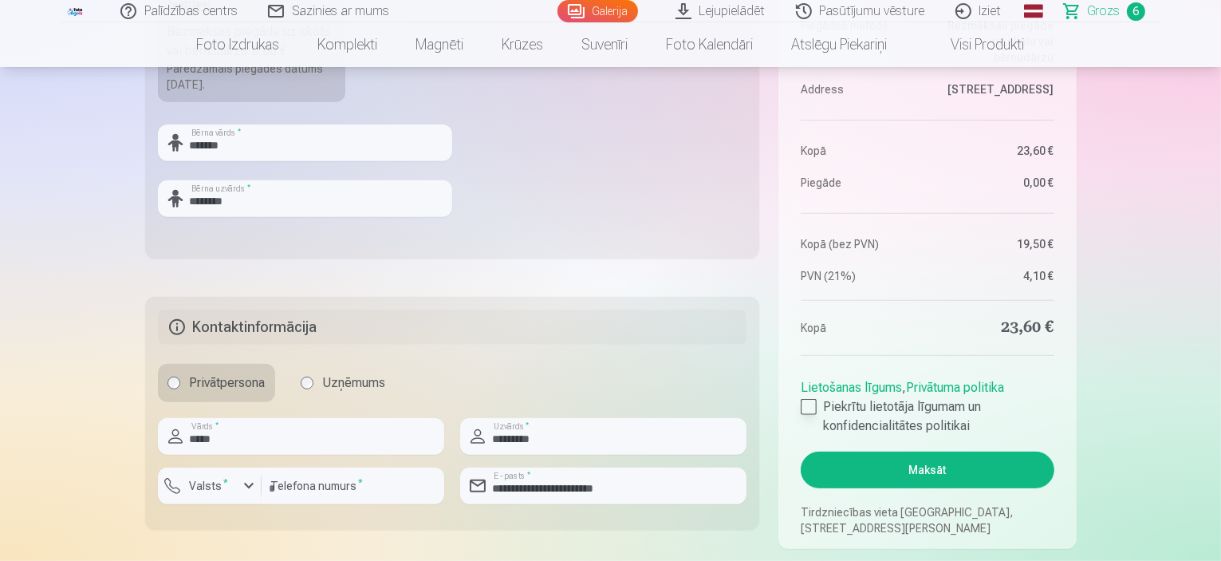
click at [812, 411] on div at bounding box center [809, 407] width 16 height 16
click at [809, 402] on div at bounding box center [809, 407] width 16 height 16
click at [809, 401] on div at bounding box center [809, 407] width 16 height 16
click at [246, 484] on div "button" at bounding box center [248, 485] width 19 height 19
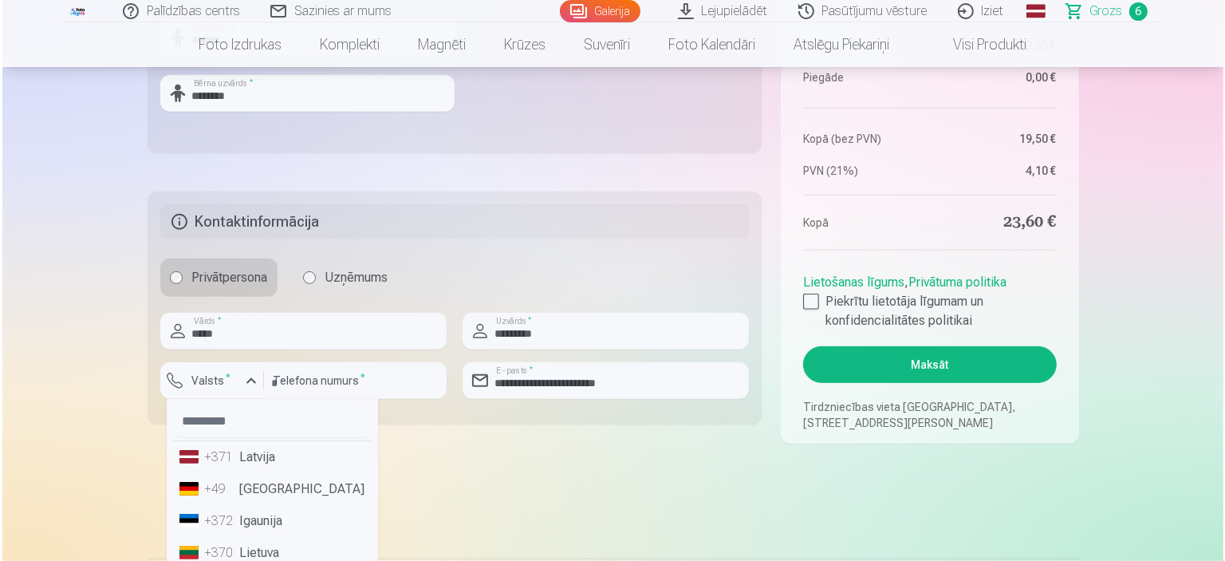
scroll to position [754, 0]
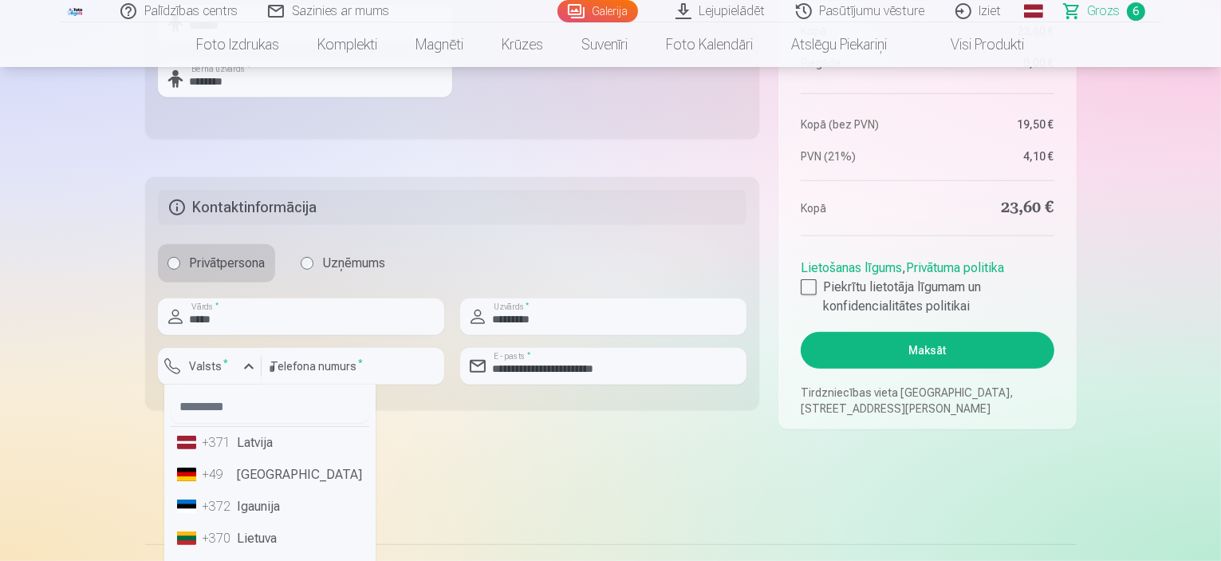
click at [244, 447] on li "+371 Latvija" at bounding box center [270, 443] width 199 height 32
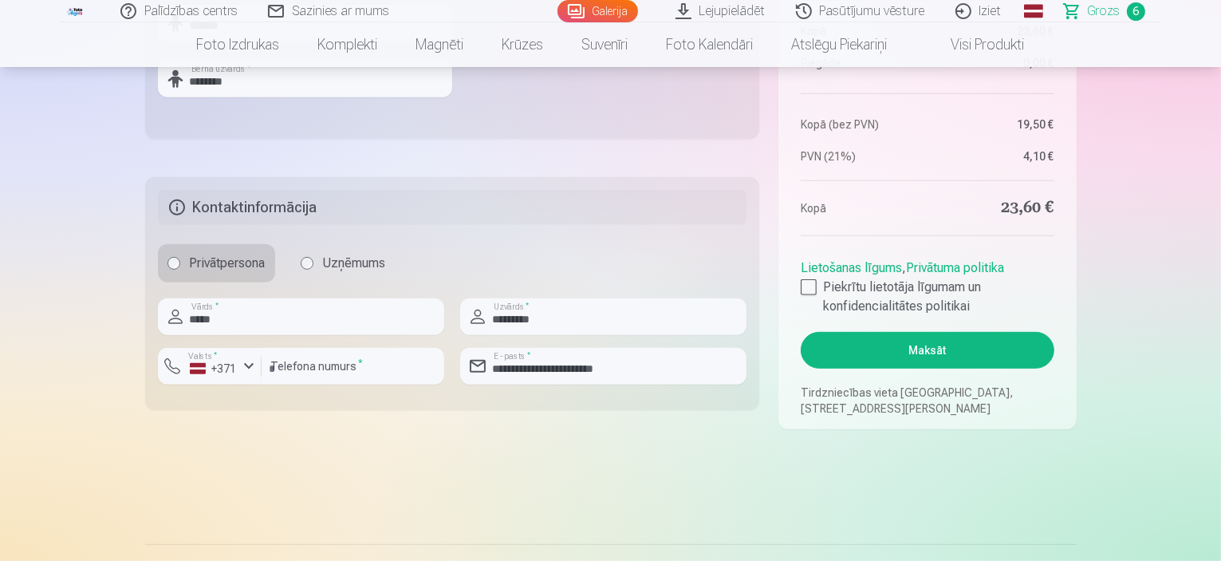
click at [959, 360] on button "Maksāt" at bounding box center [927, 350] width 253 height 37
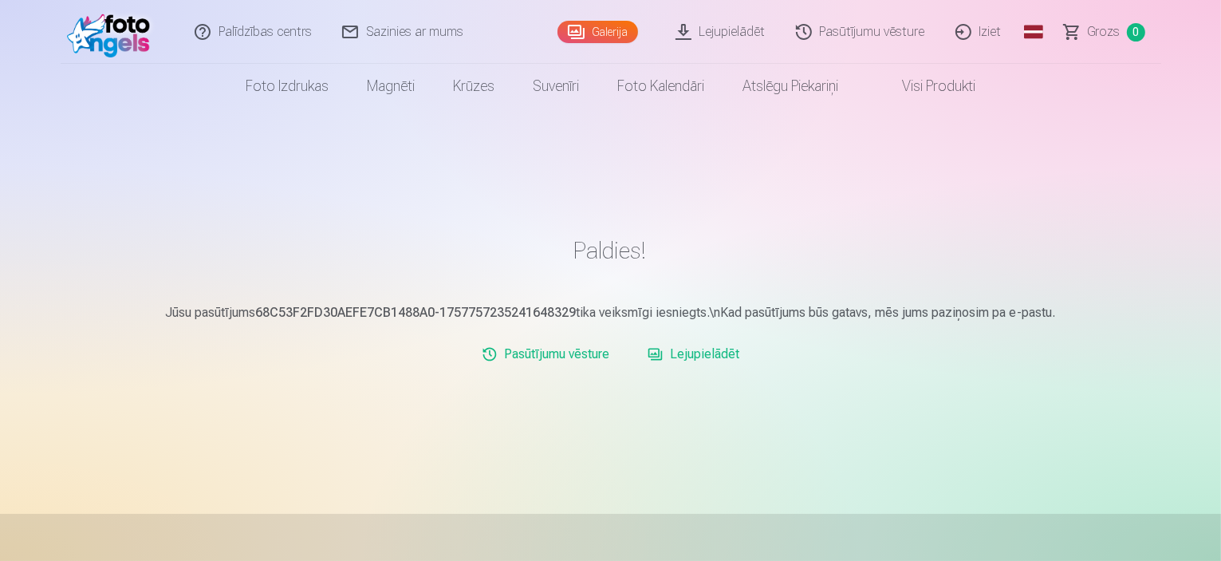
click at [997, 30] on link "Iziet" at bounding box center [979, 32] width 77 height 64
